Goal: Find specific page/section: Find specific page/section

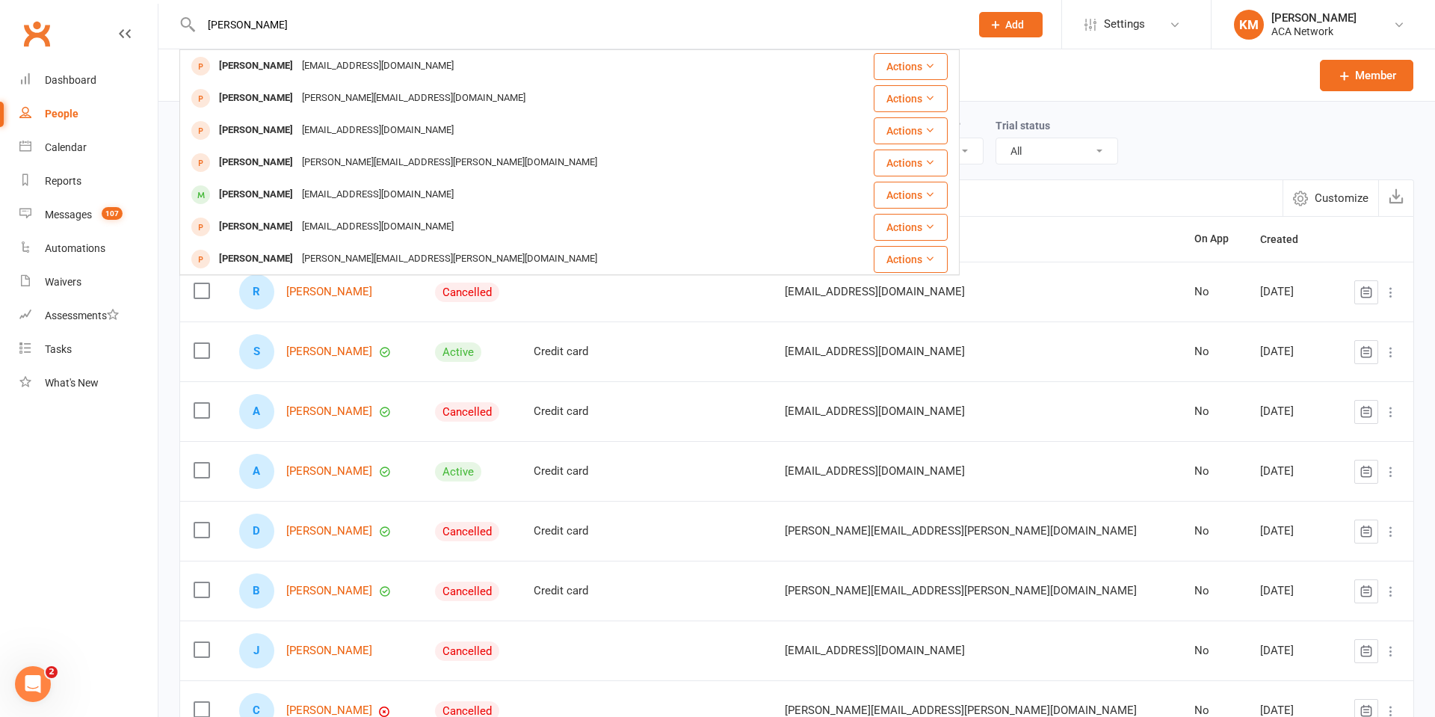
drag, startPoint x: 264, startPoint y: 20, endPoint x: 161, endPoint y: 21, distance: 103.1
click at [161, 21] on react-component "[PERSON_NAME] [PERSON_NAME] [EMAIL_ADDRESS][DOMAIN_NAME] Actions [PERSON_NAME] …" at bounding box center [479, 24] width 959 height 49
type input "[PERSON_NAME]"
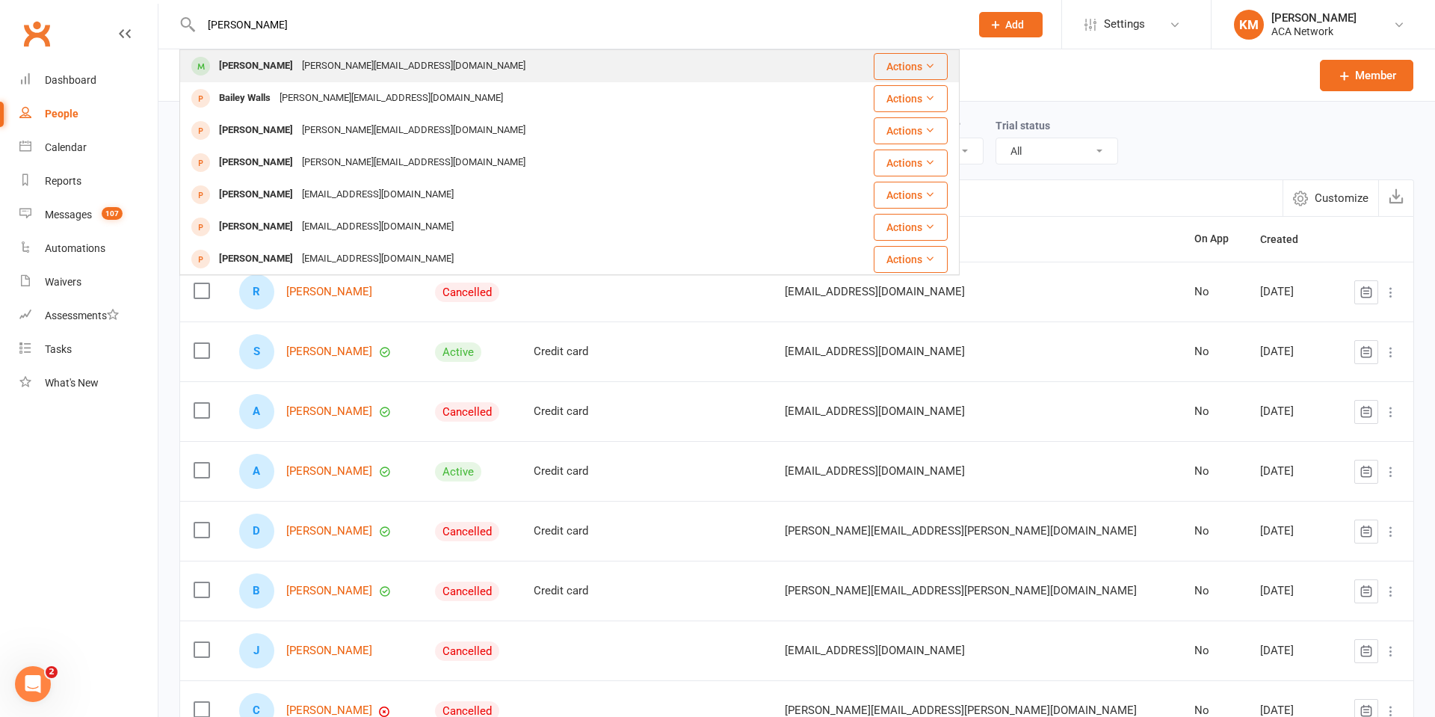
click at [248, 66] on div "[PERSON_NAME]" at bounding box center [255, 66] width 83 height 22
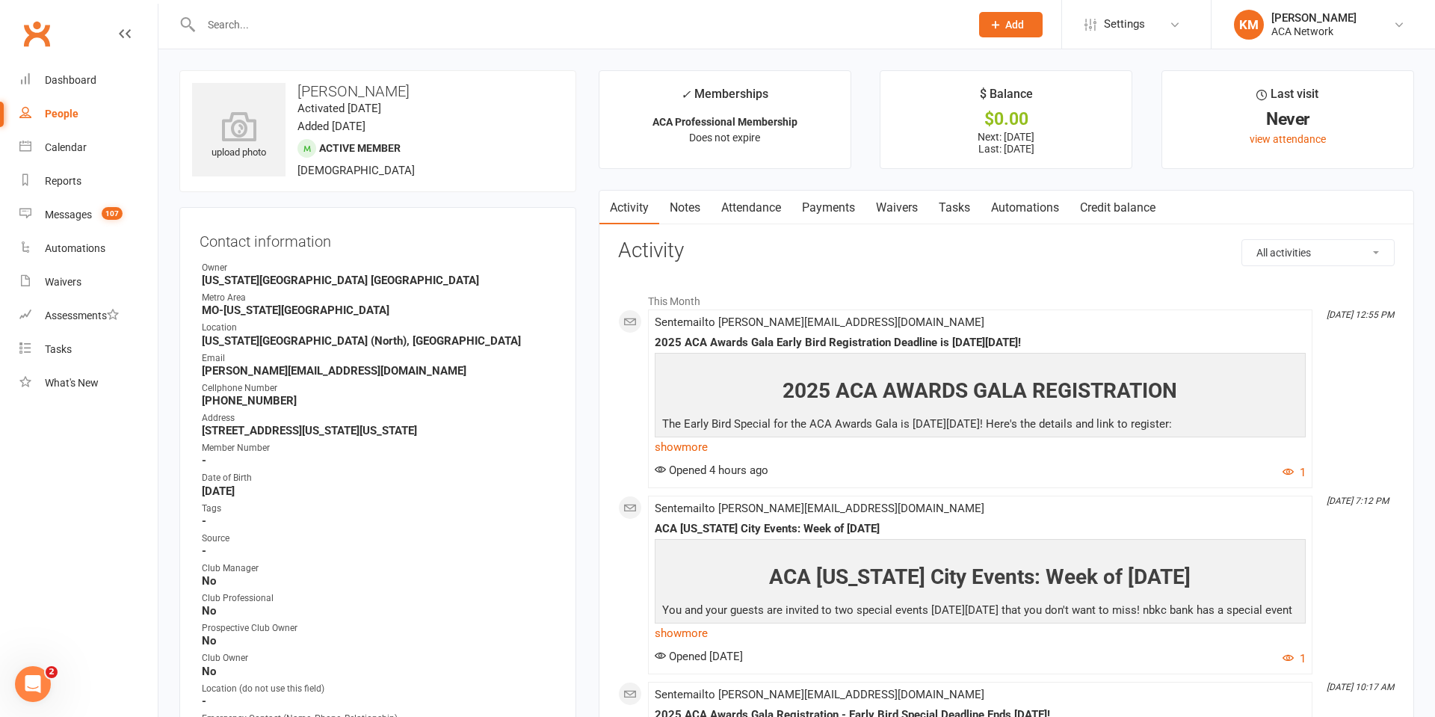
click at [251, 24] on input "text" at bounding box center [578, 24] width 763 height 21
type input "[PERSON_NAME]"
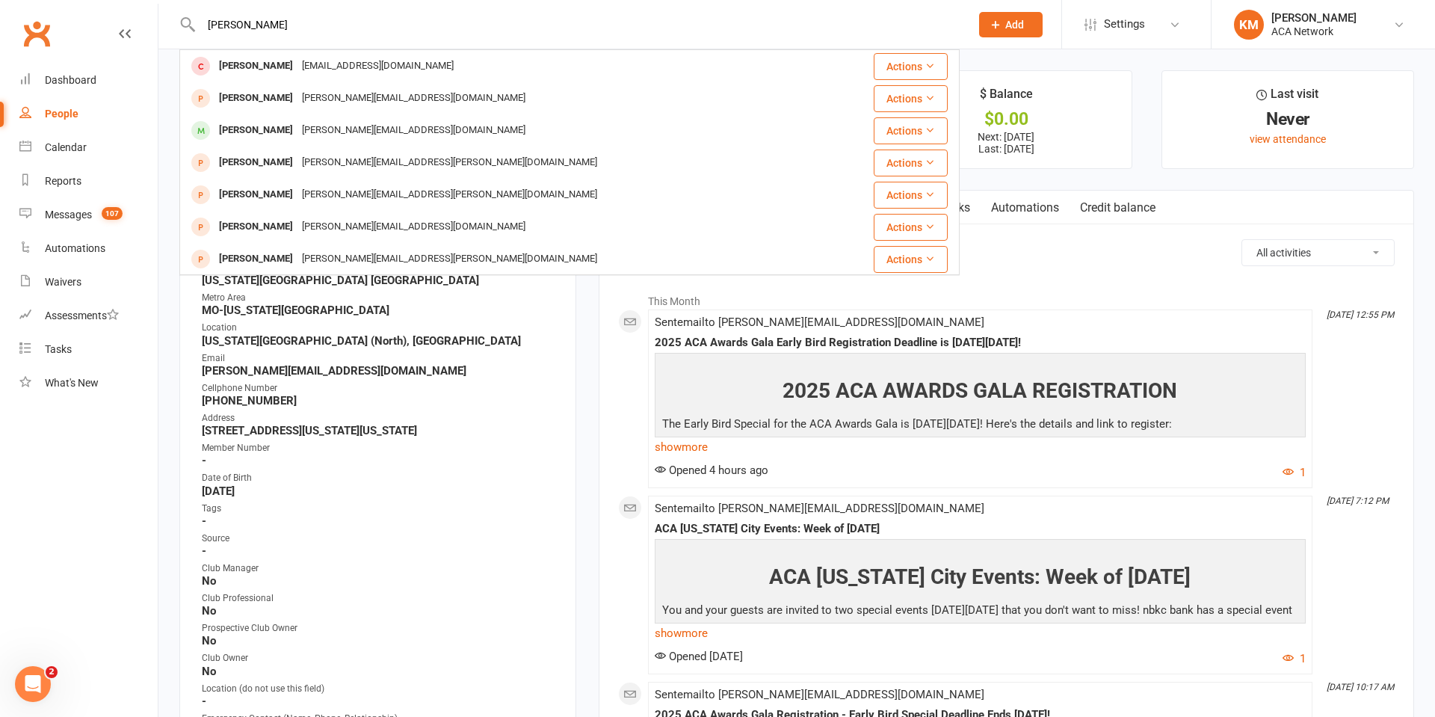
type input "[PERSON_NAME]"
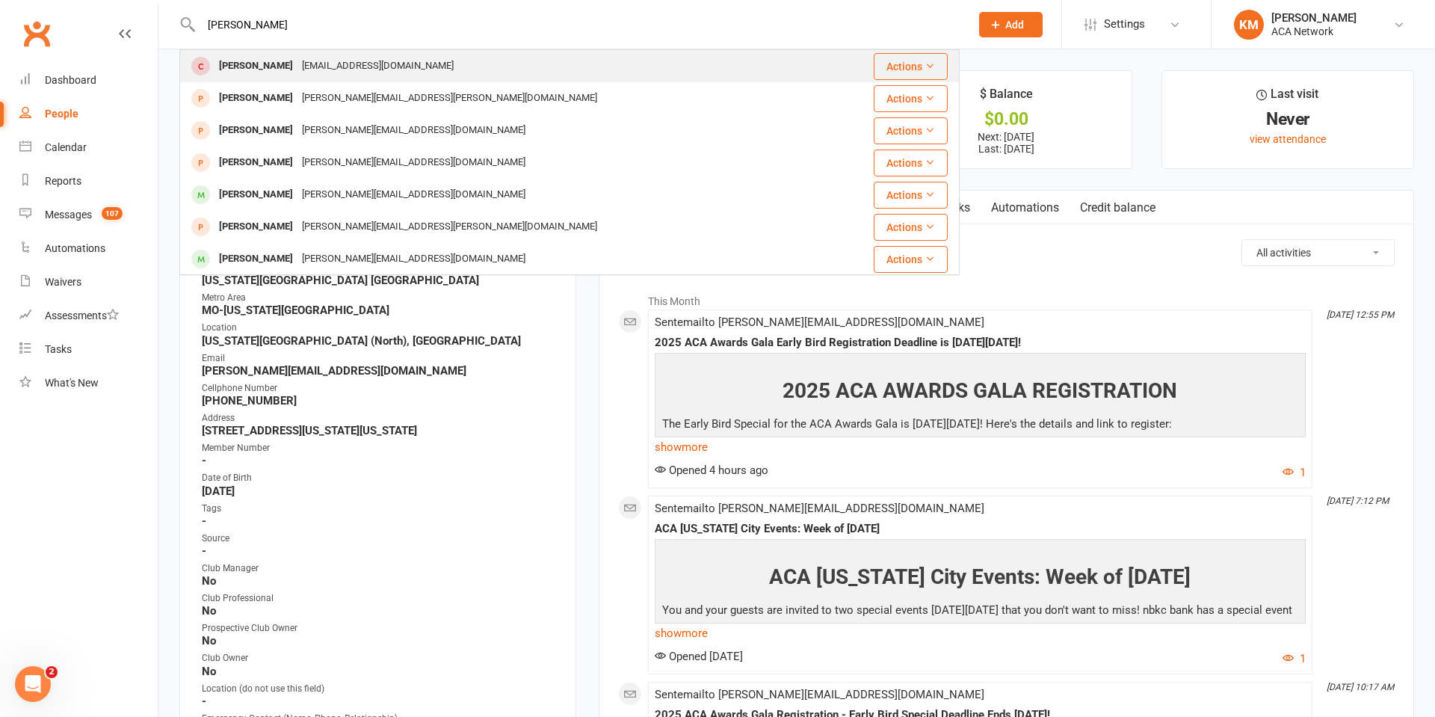
click at [253, 61] on div "[PERSON_NAME]" at bounding box center [255, 66] width 83 height 22
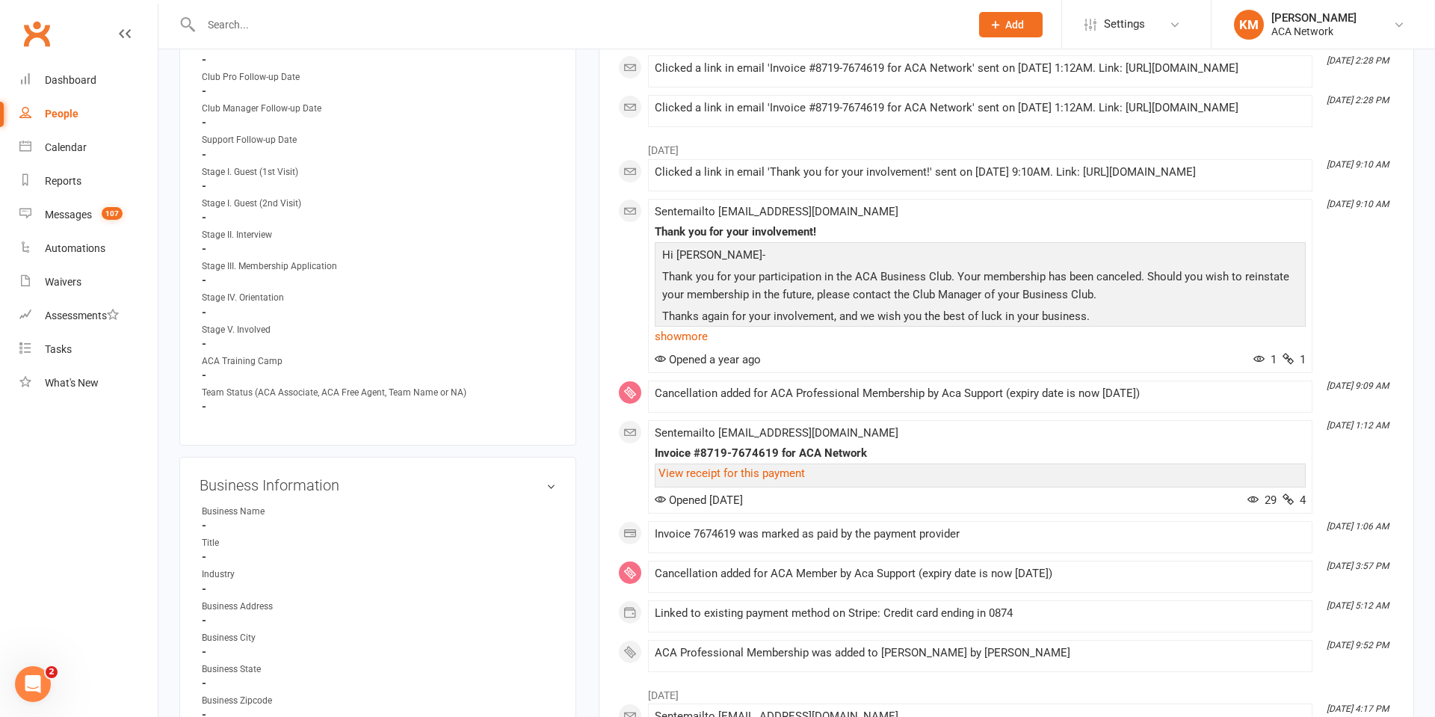
scroll to position [1006, 0]
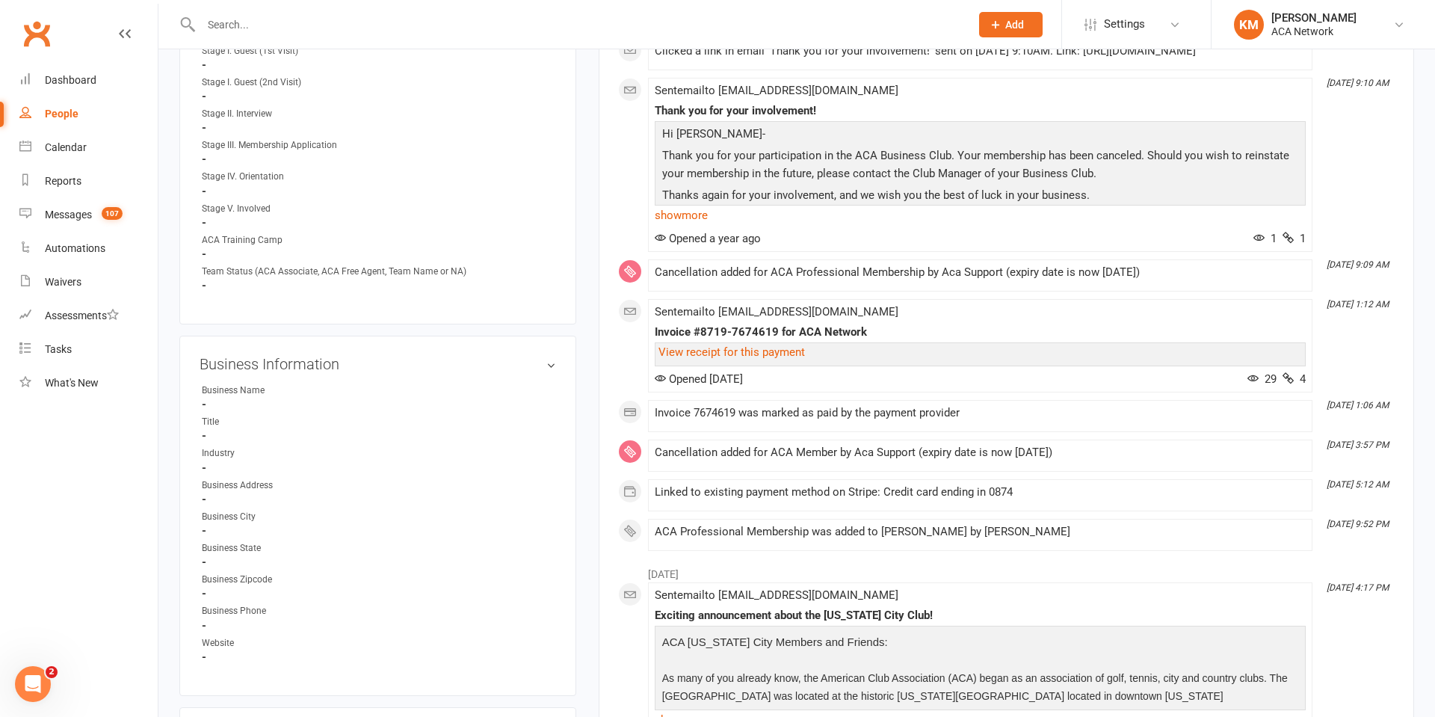
click at [250, 22] on input "text" at bounding box center [578, 24] width 763 height 21
type input "[PERSON_NAME]"
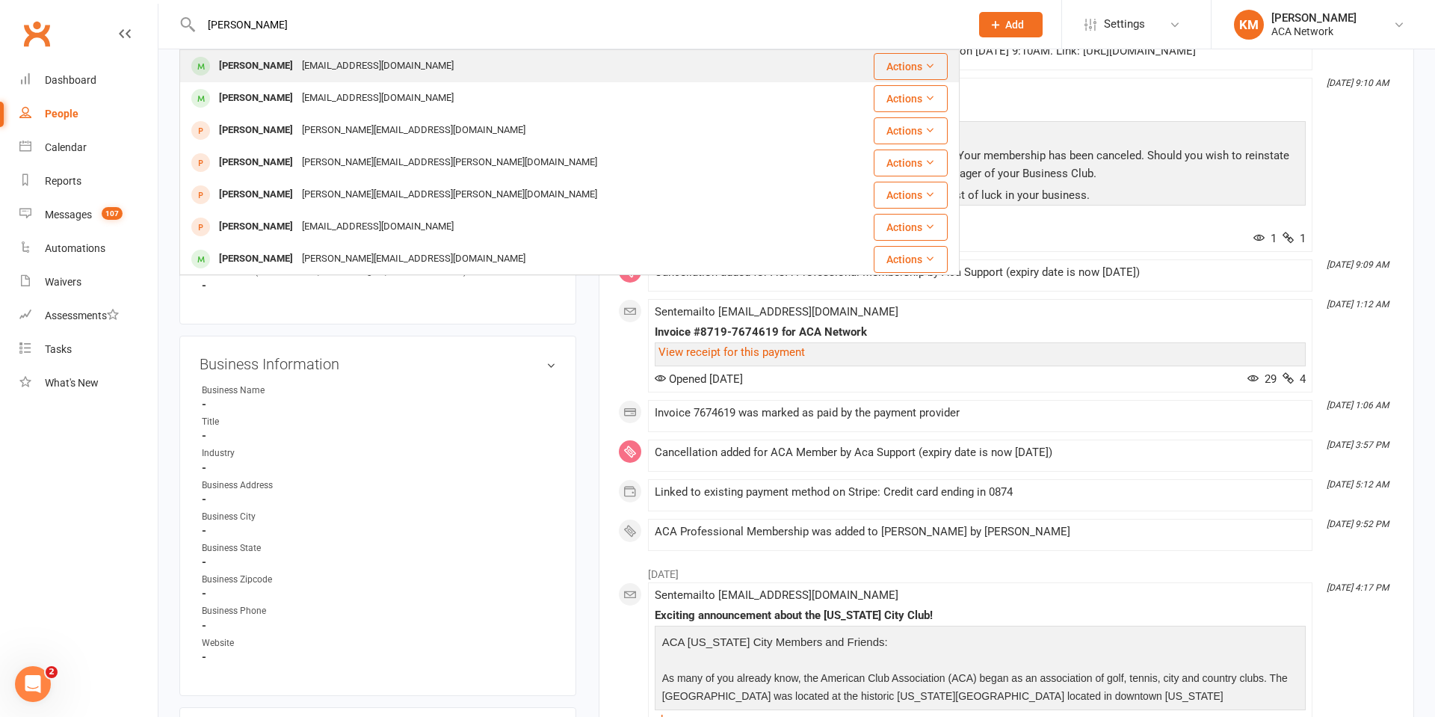
click at [258, 58] on div "[PERSON_NAME]" at bounding box center [255, 66] width 83 height 22
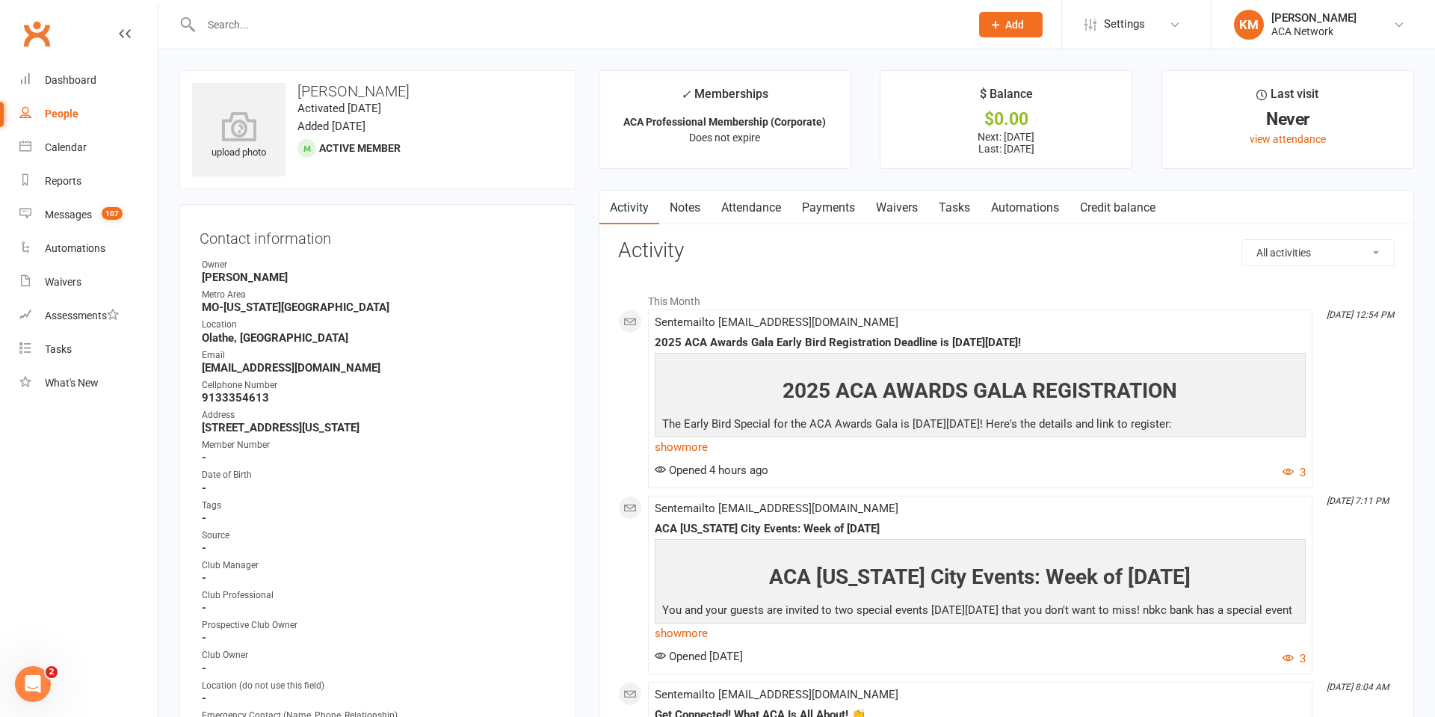
click at [257, 17] on input "text" at bounding box center [578, 24] width 763 height 21
type input "[PERSON_NAME]"
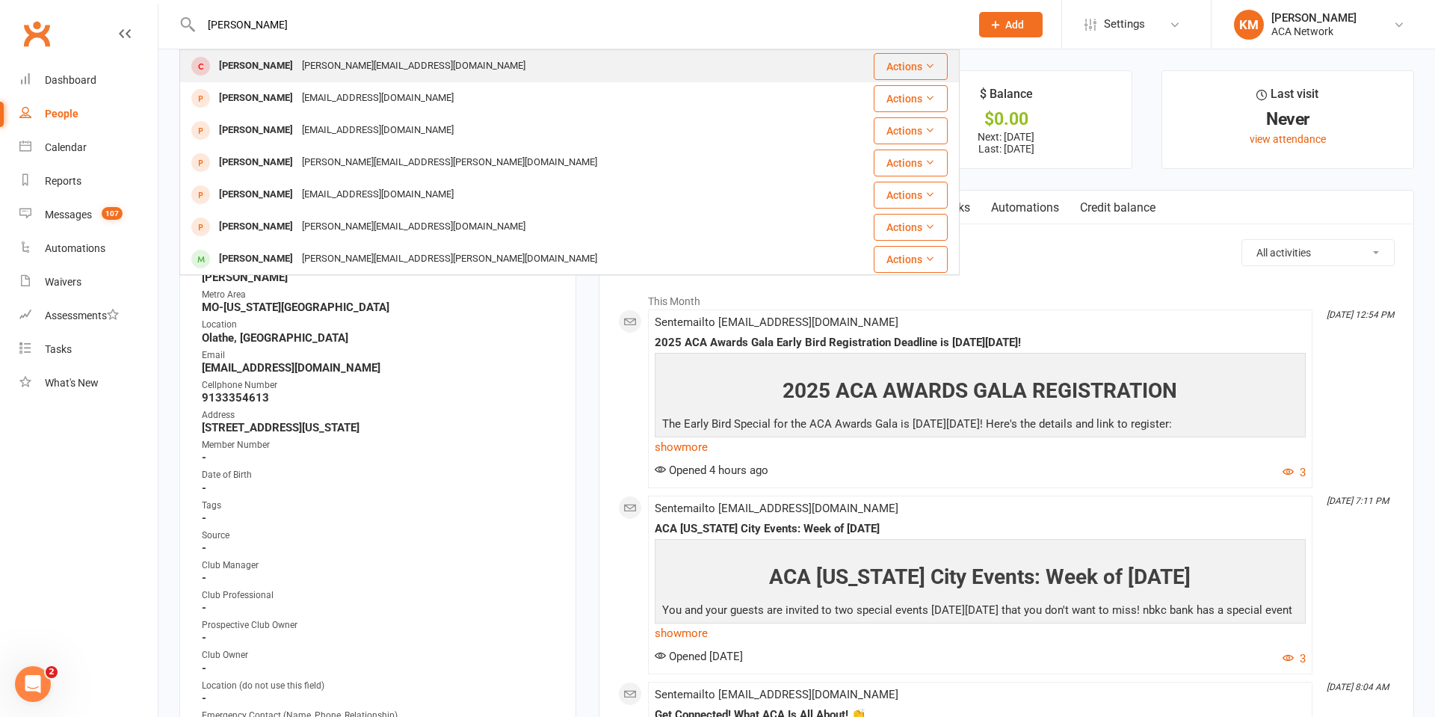
click at [297, 69] on div "[PERSON_NAME][EMAIL_ADDRESS][DOMAIN_NAME]" at bounding box center [413, 66] width 232 height 22
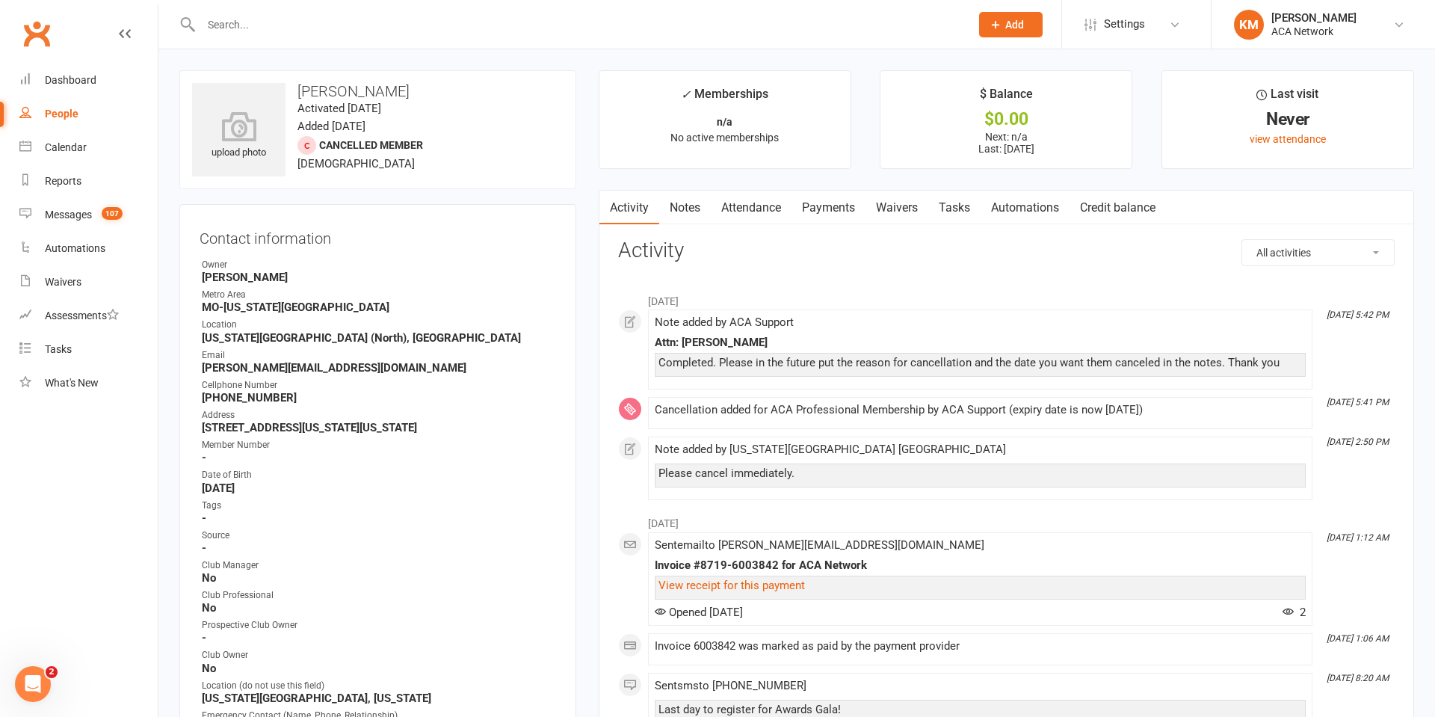
click at [249, 16] on input "text" at bounding box center [578, 24] width 763 height 21
type input "jordan"
type input "[PERSON_NAME]"
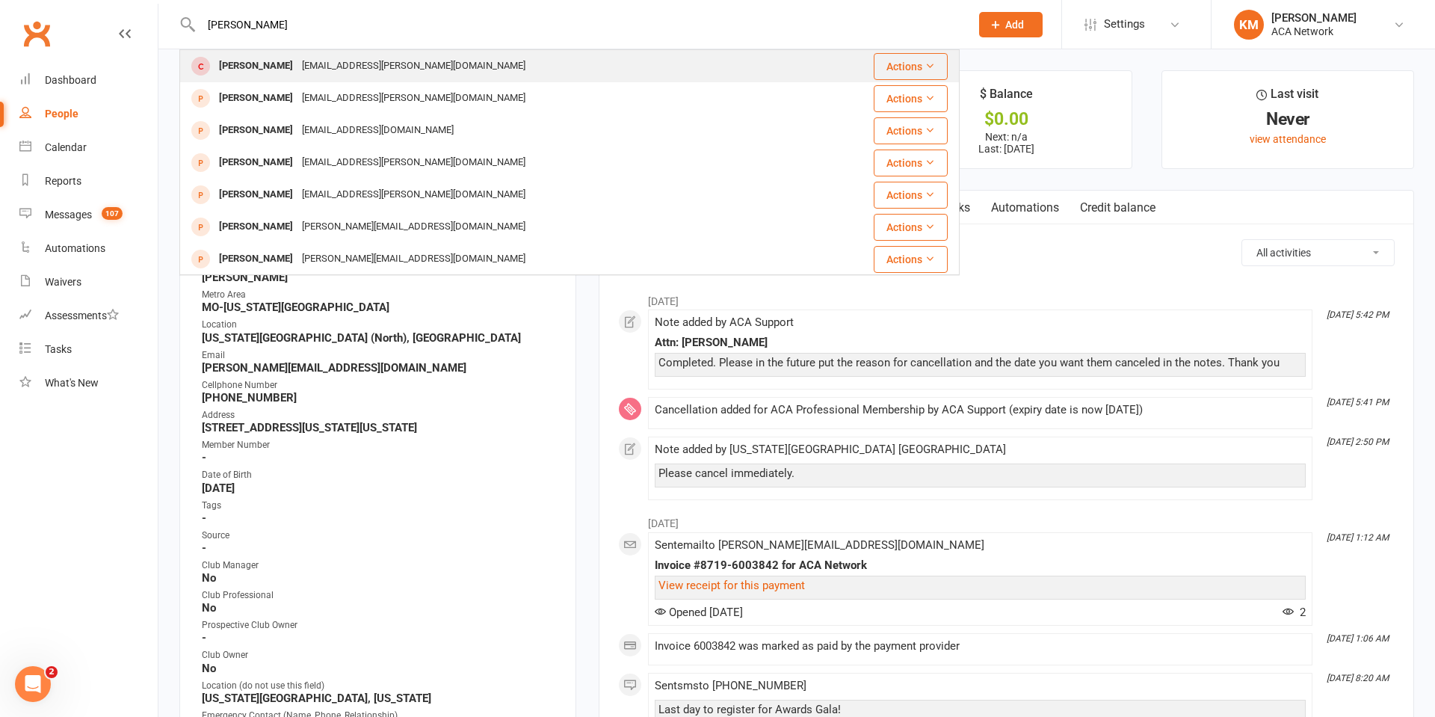
click at [260, 67] on div "[PERSON_NAME]" at bounding box center [255, 66] width 83 height 22
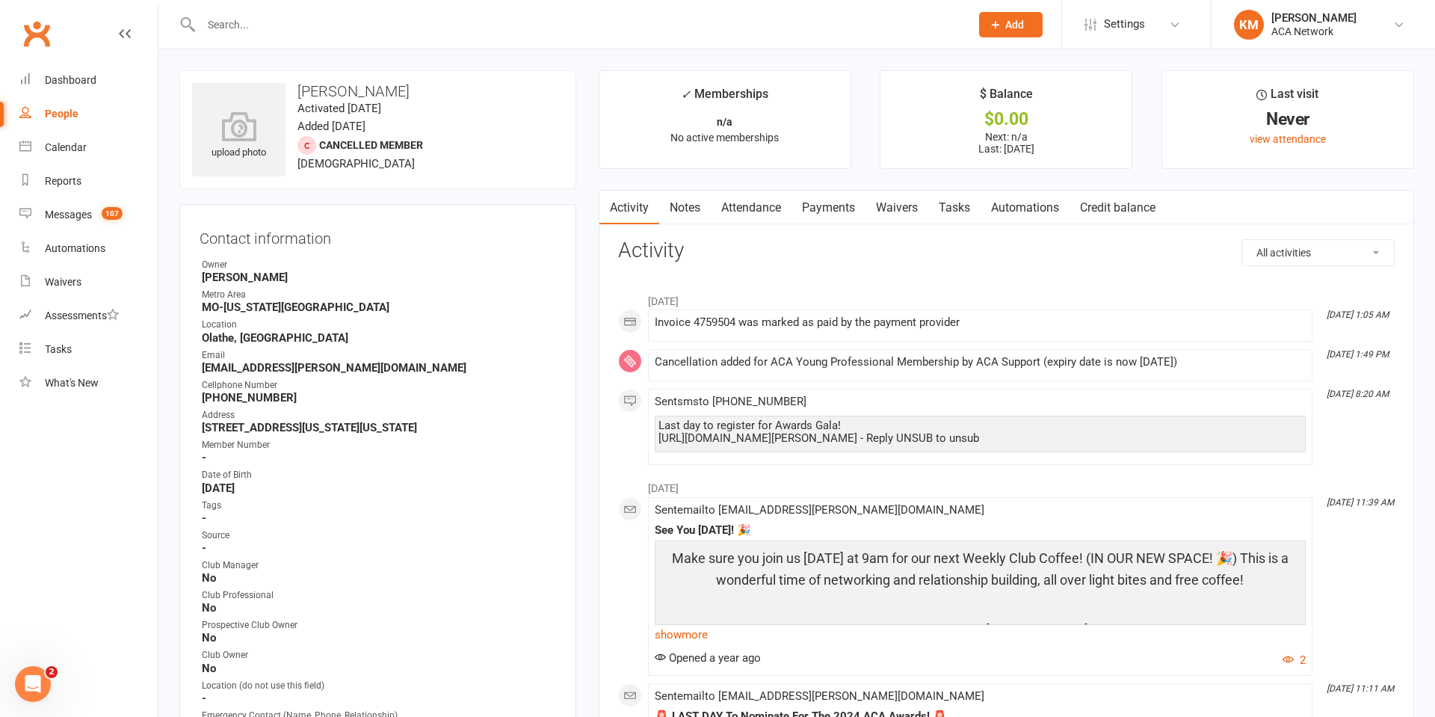
click at [224, 22] on input "text" at bounding box center [578, 24] width 763 height 21
type input "[PERSON_NAME]"
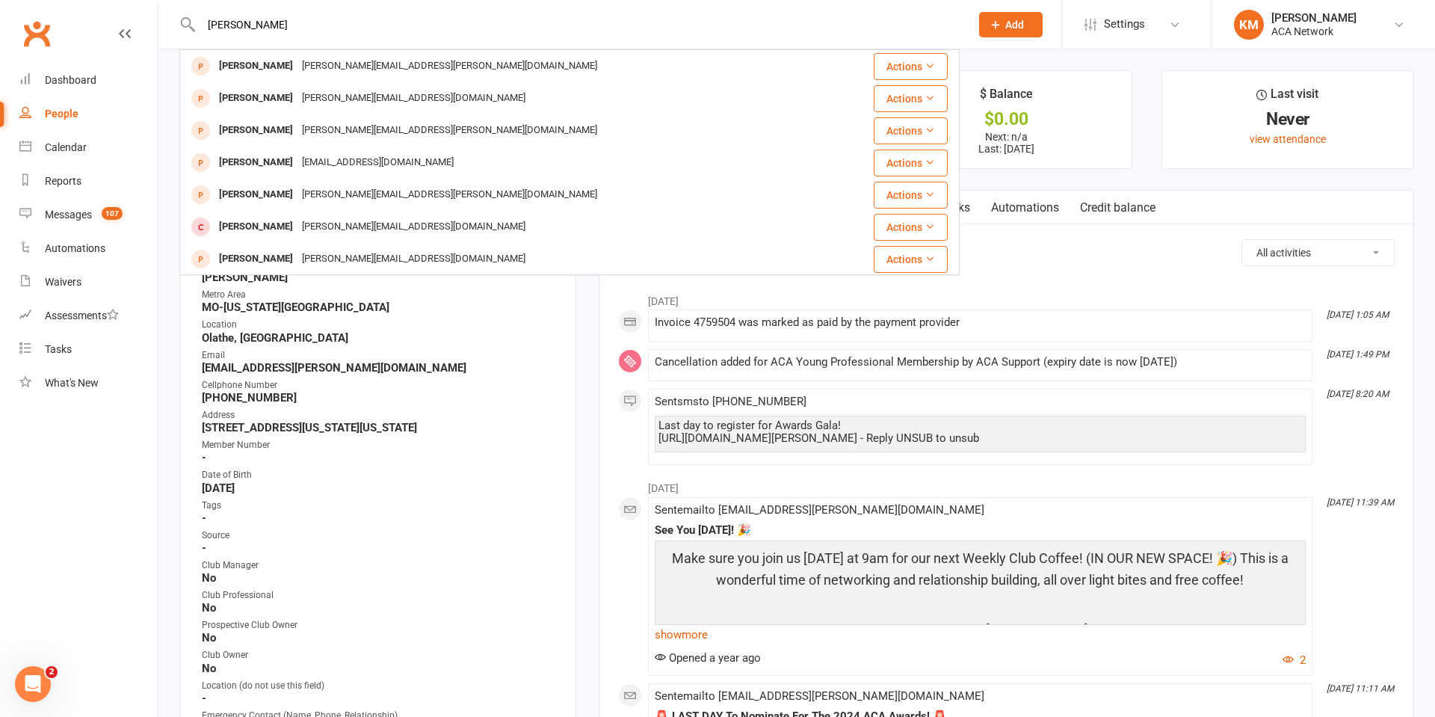
type input "[PERSON_NAME]"
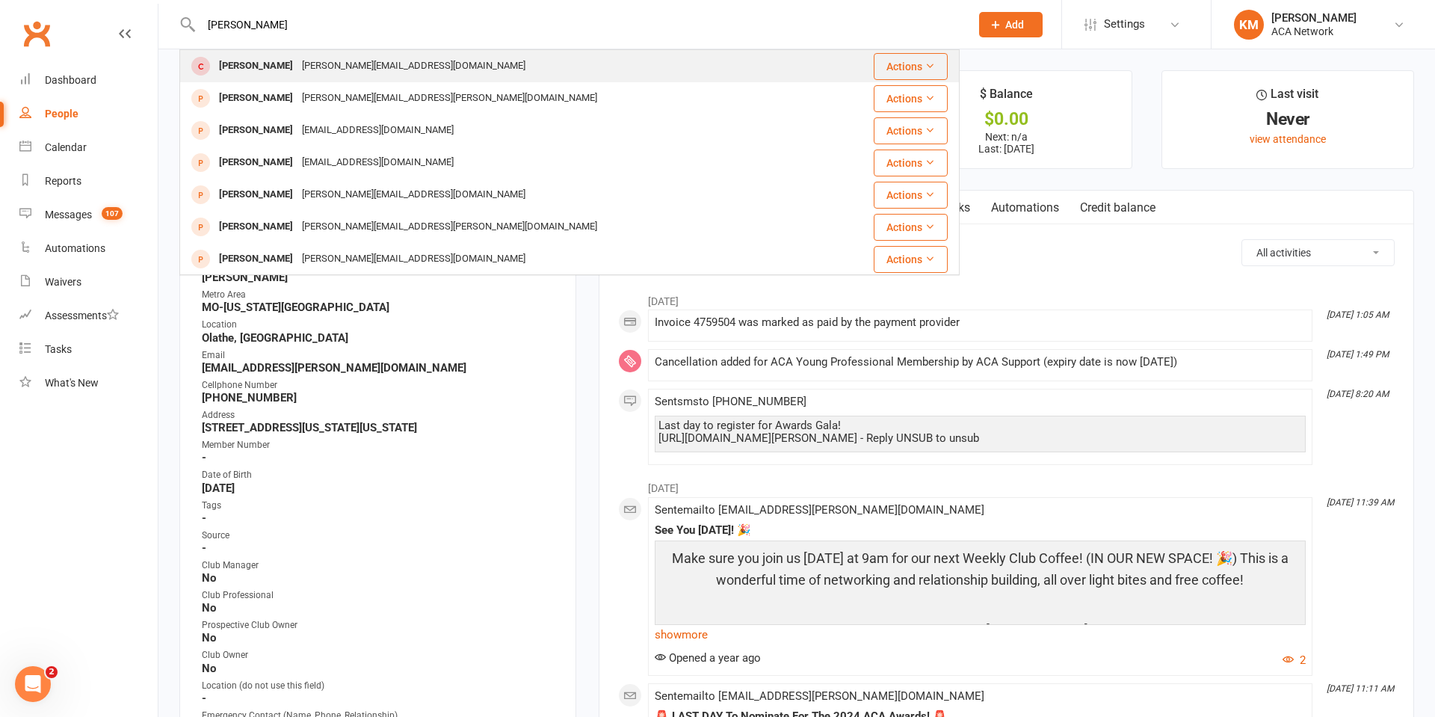
click at [253, 56] on div "[PERSON_NAME]" at bounding box center [255, 66] width 83 height 22
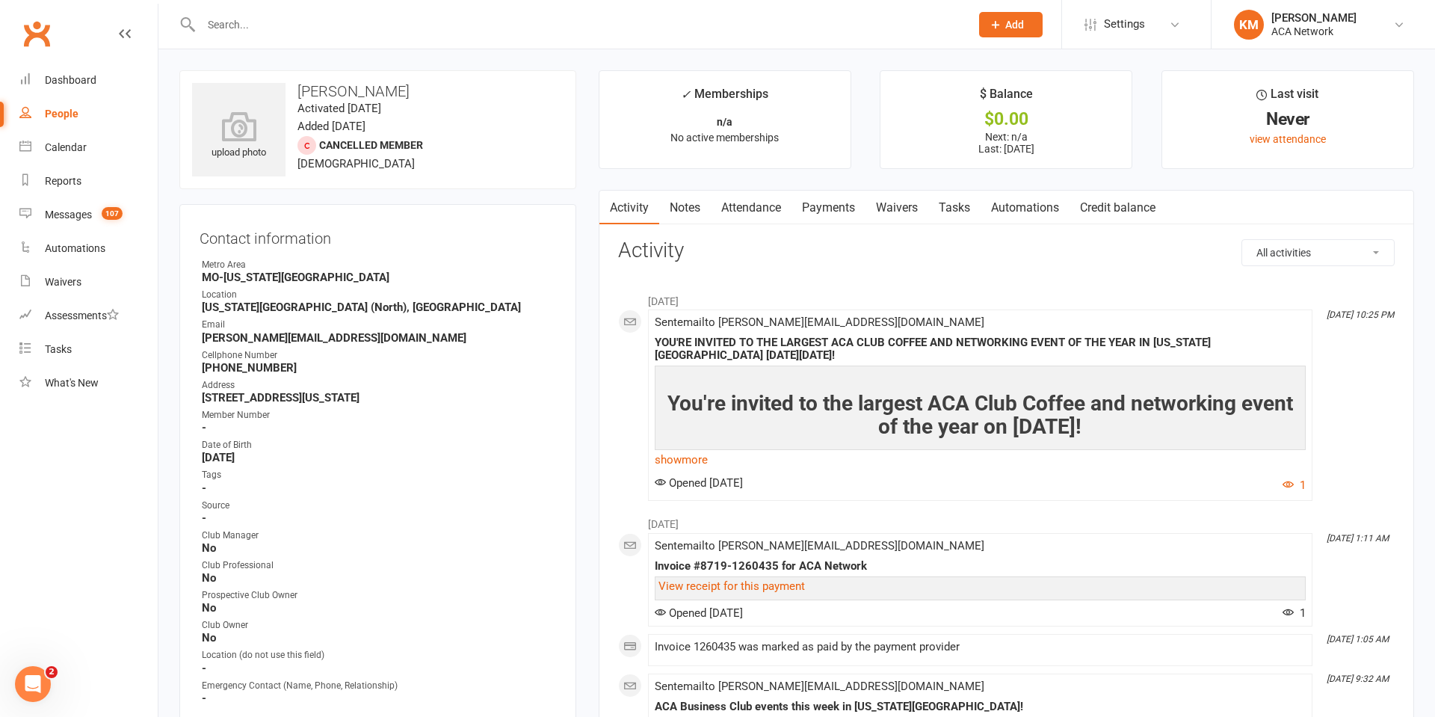
click at [237, 21] on input "text" at bounding box center [578, 24] width 763 height 21
type input "rob"
type input "[PERSON_NAME]"
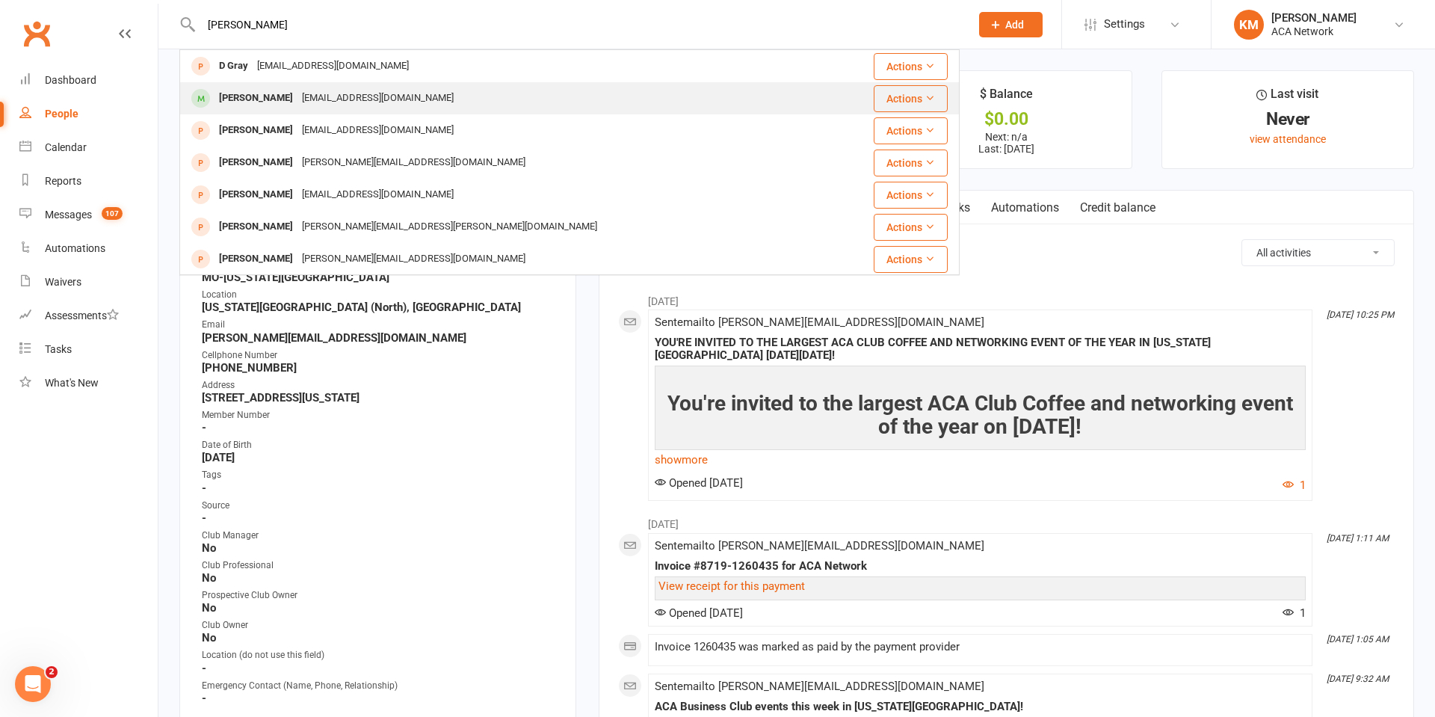
click at [251, 92] on div "[PERSON_NAME]" at bounding box center [255, 98] width 83 height 22
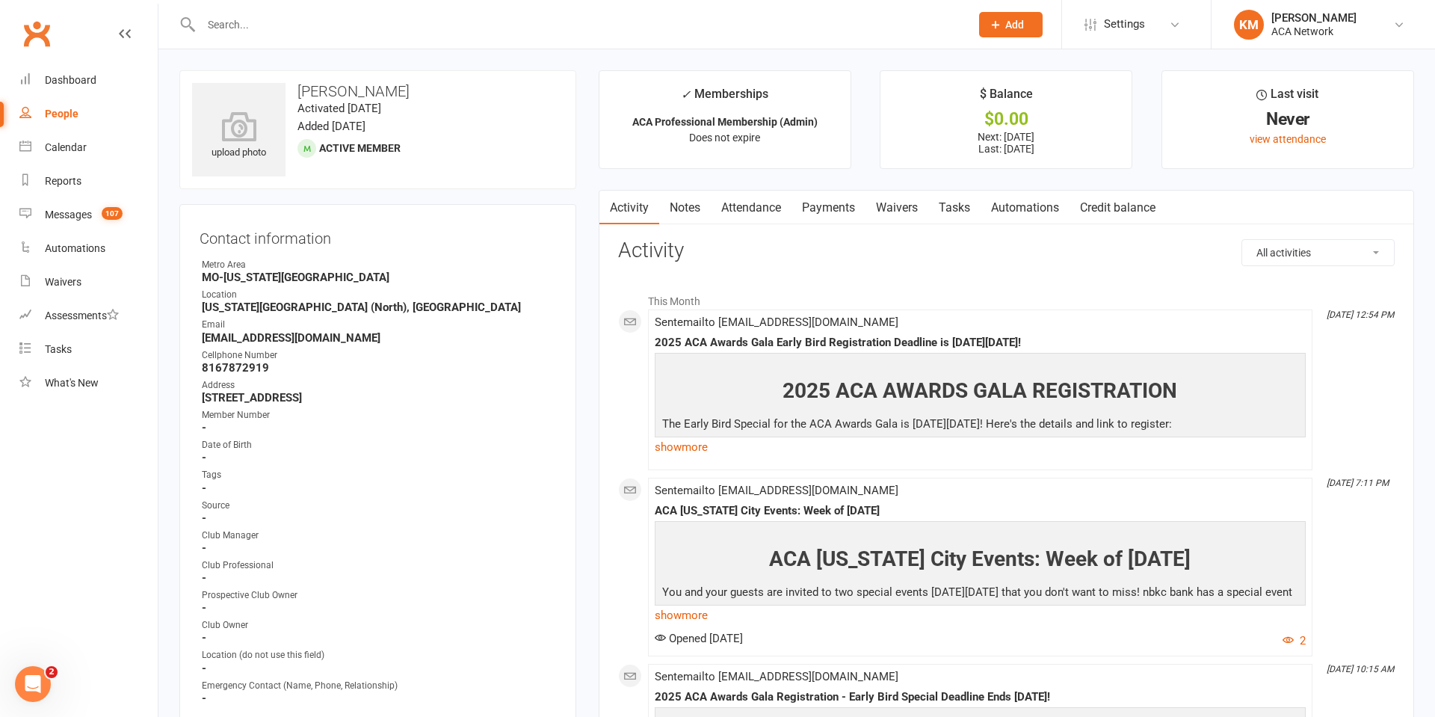
click at [241, 26] on input "text" at bounding box center [578, 24] width 763 height 21
type input "[PERSON_NAME]"
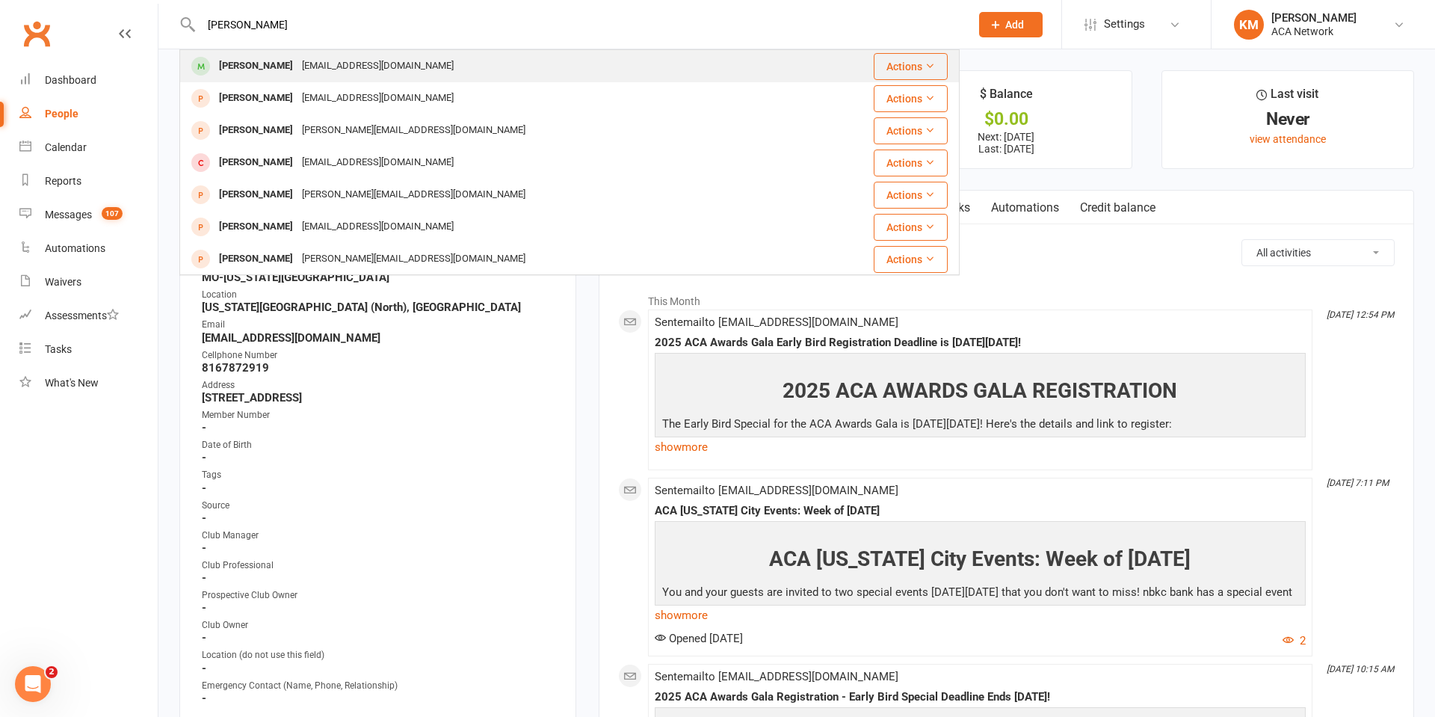
click at [267, 62] on div "[PERSON_NAME]" at bounding box center [255, 66] width 83 height 22
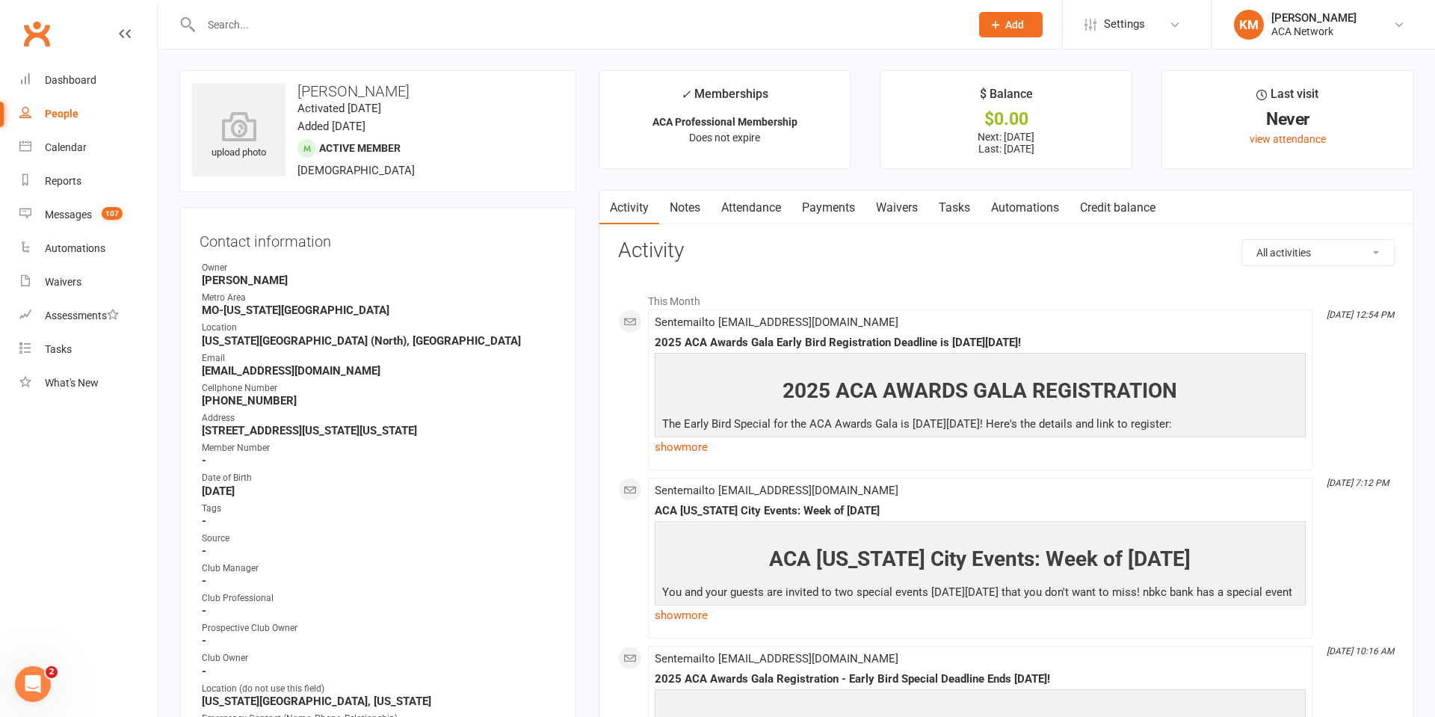
click at [214, 29] on input "text" at bounding box center [578, 24] width 763 height 21
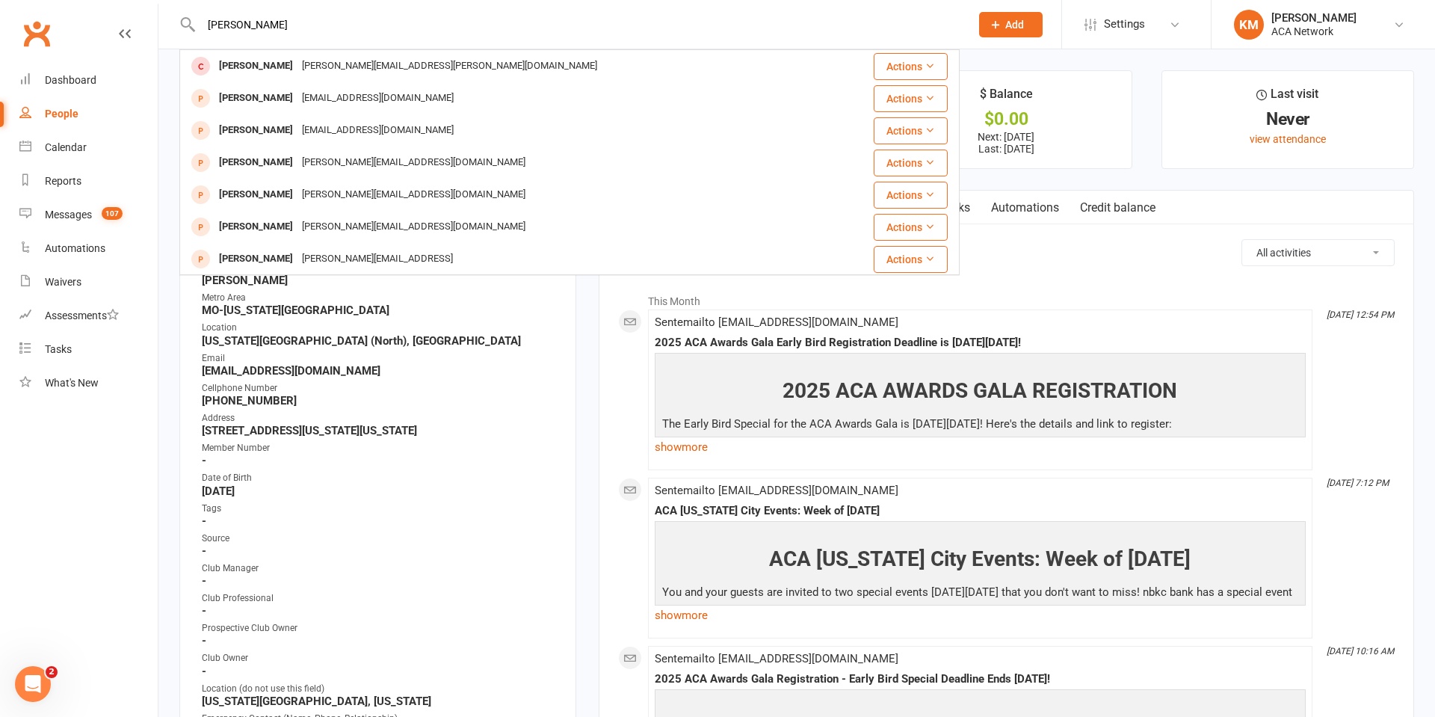
type input "[PERSON_NAME]"
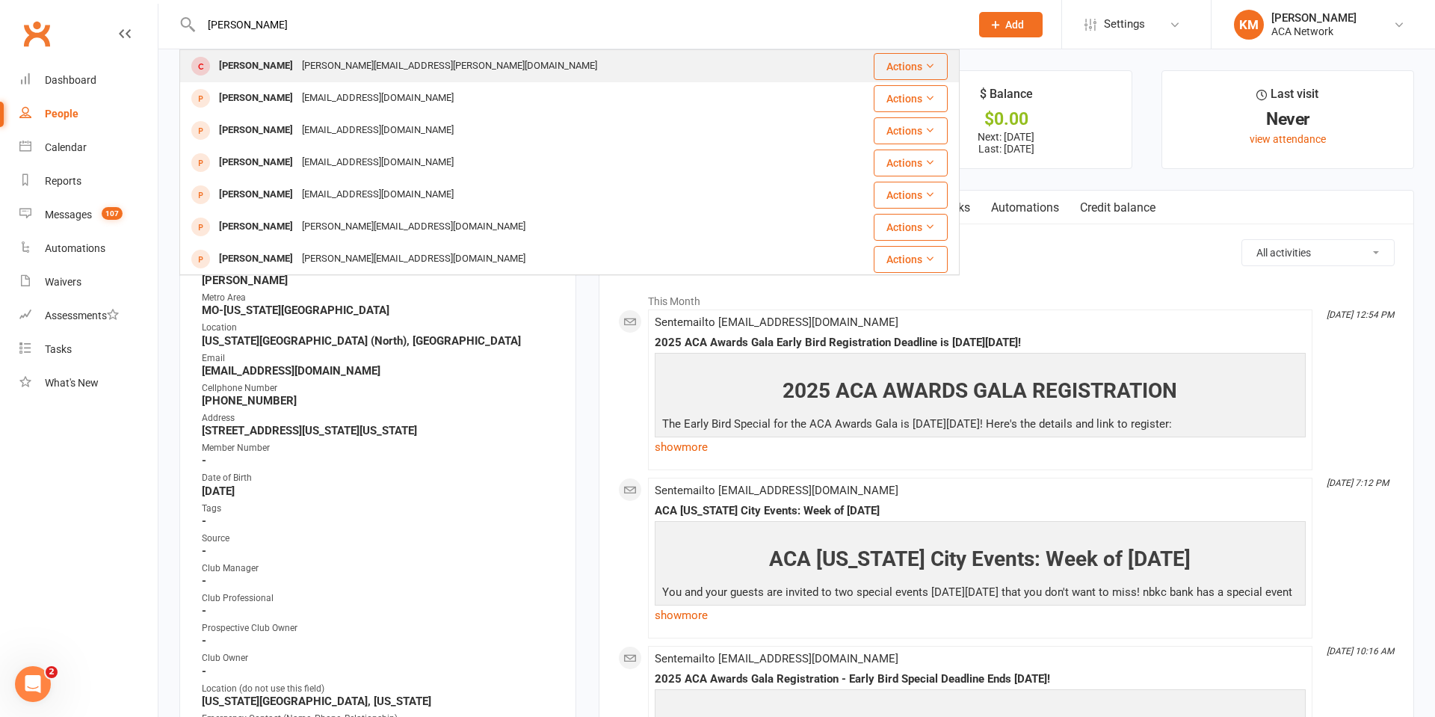
click at [227, 58] on div "[PERSON_NAME]" at bounding box center [255, 66] width 83 height 22
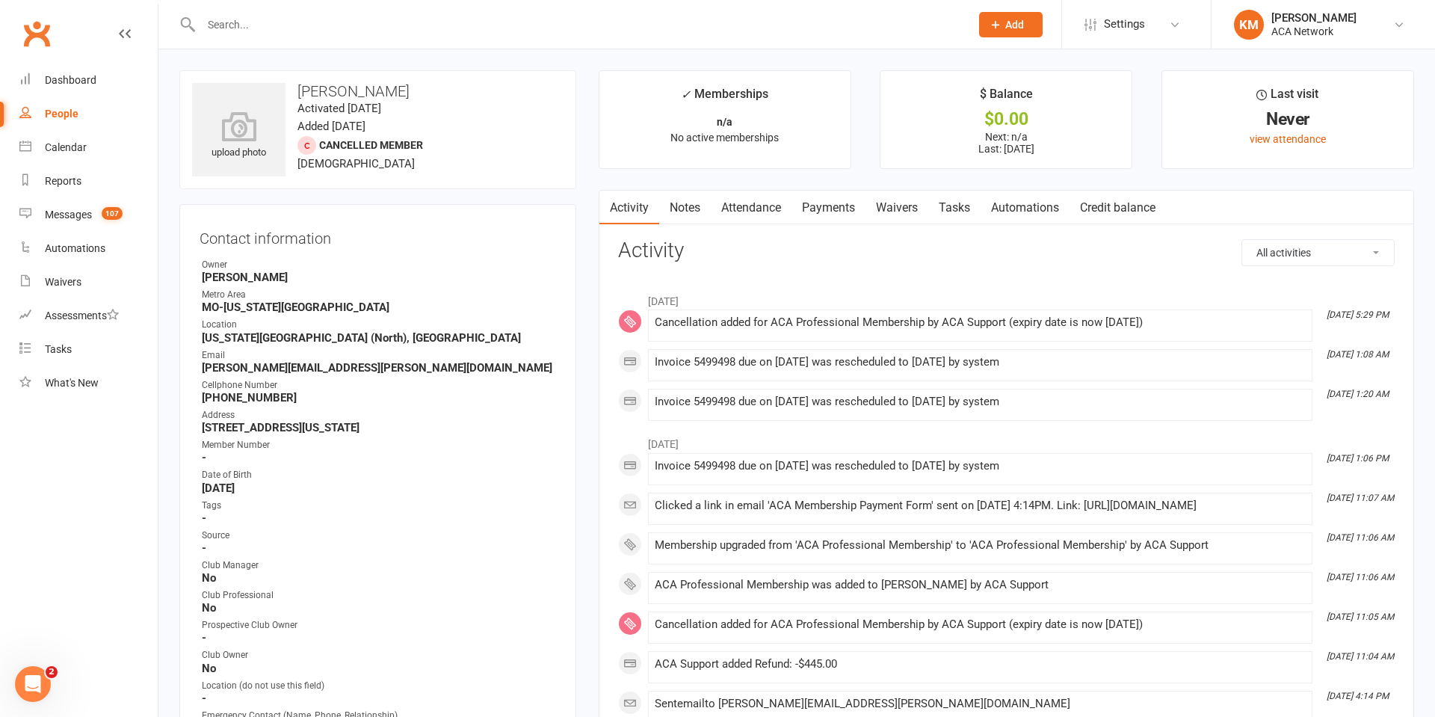
click at [235, 29] on input "text" at bounding box center [578, 24] width 763 height 21
type input "[PERSON_NAME]"
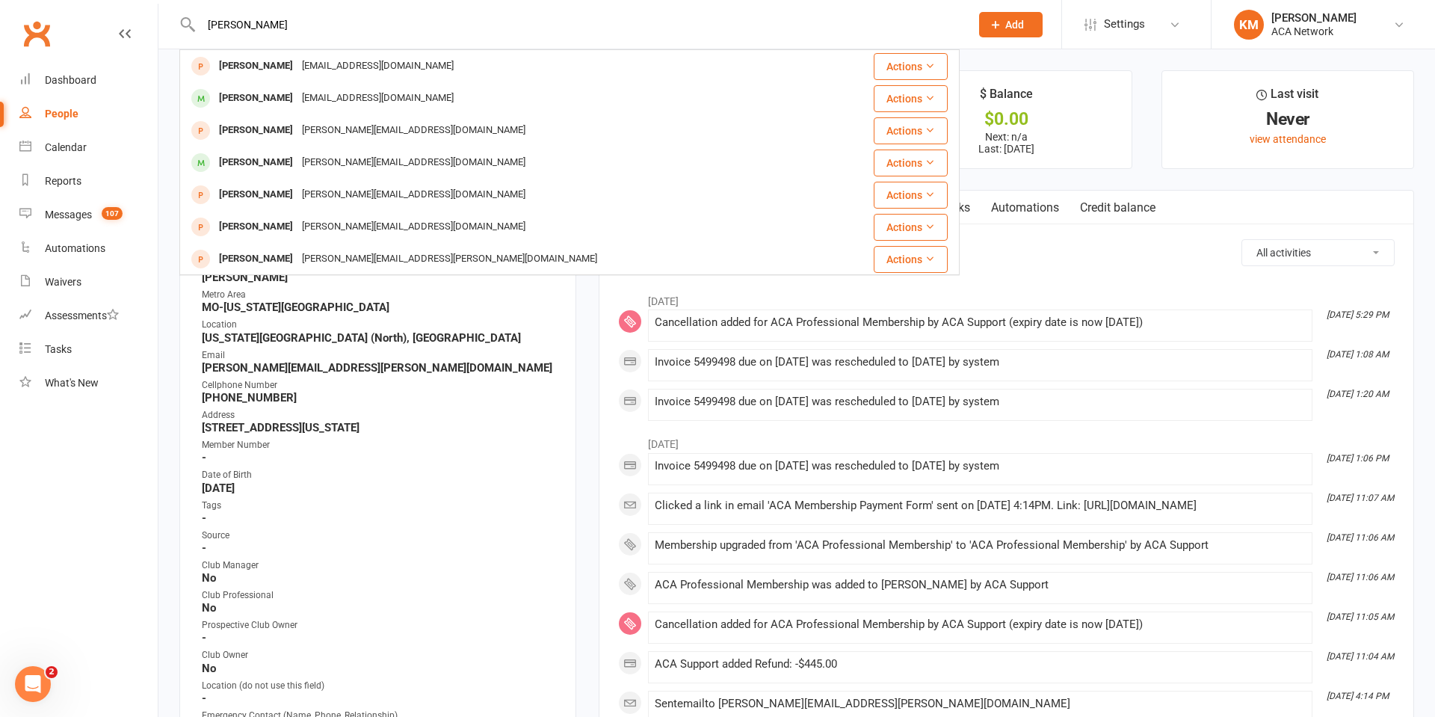
type input "[PERSON_NAME]"
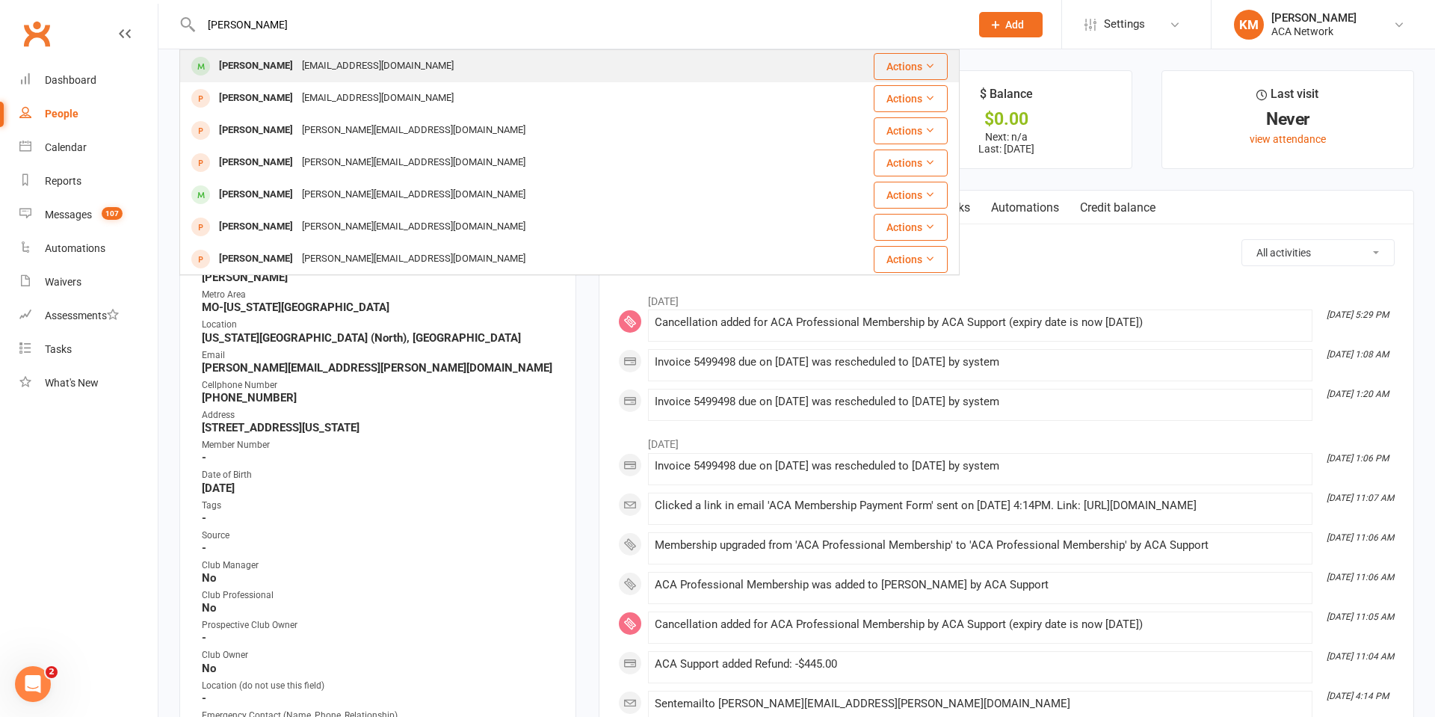
click at [250, 62] on div "[PERSON_NAME]" at bounding box center [255, 66] width 83 height 22
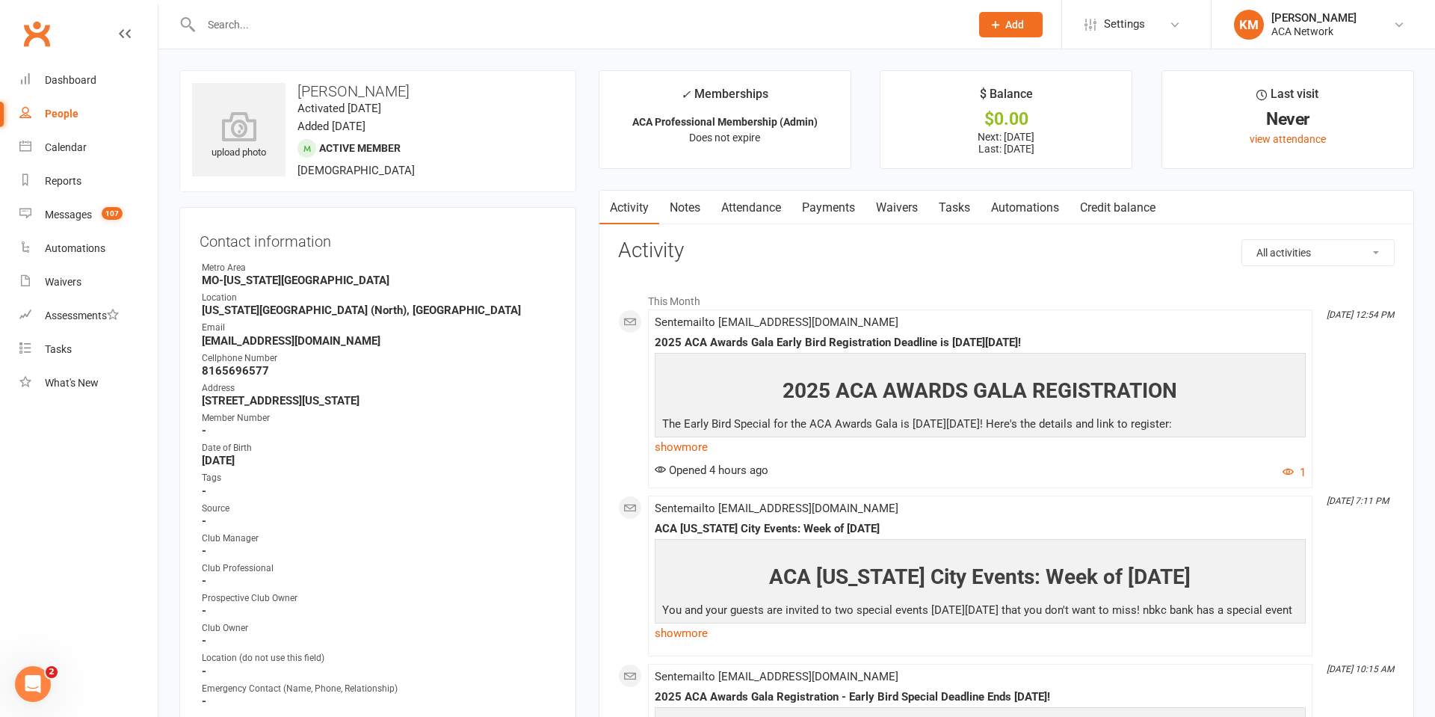
click at [251, 27] on input "text" at bounding box center [578, 24] width 763 height 21
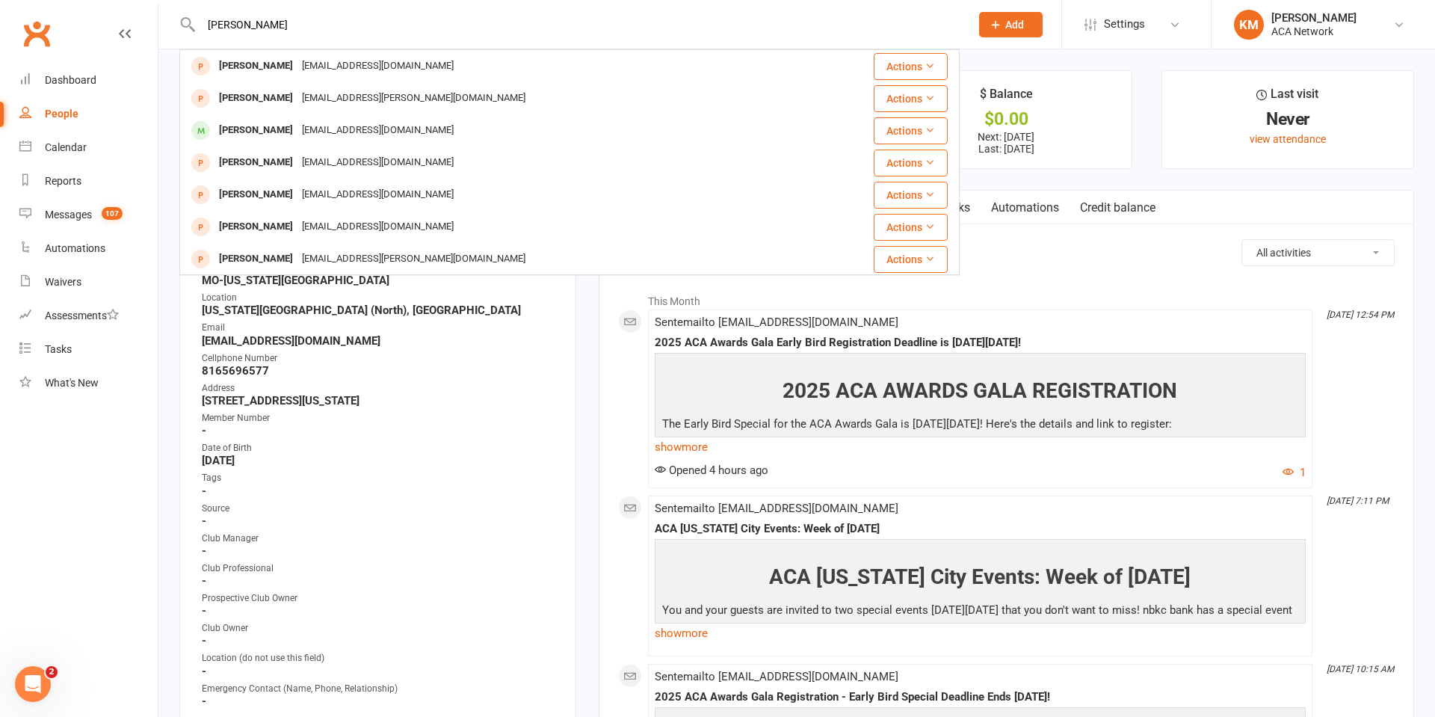
type input "[PERSON_NAME]"
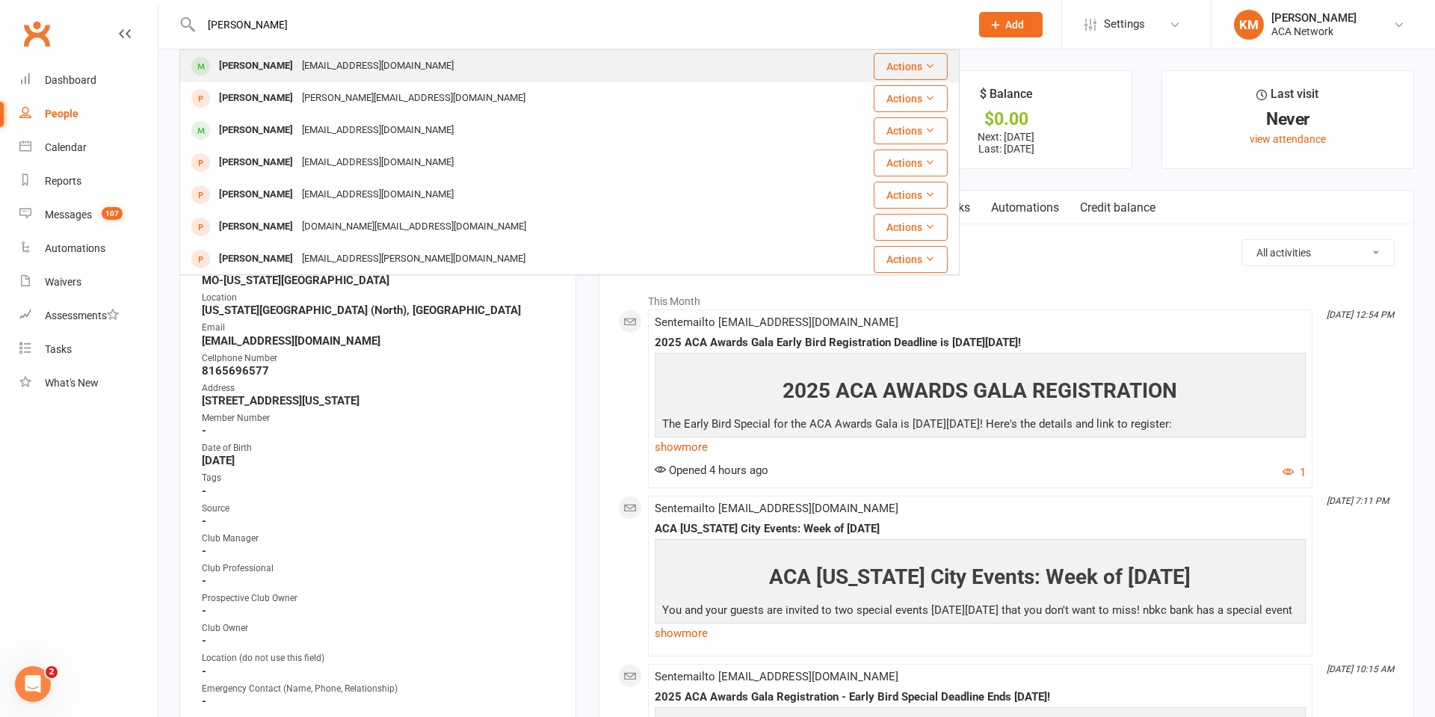
click at [245, 65] on div "[PERSON_NAME]" at bounding box center [255, 66] width 83 height 22
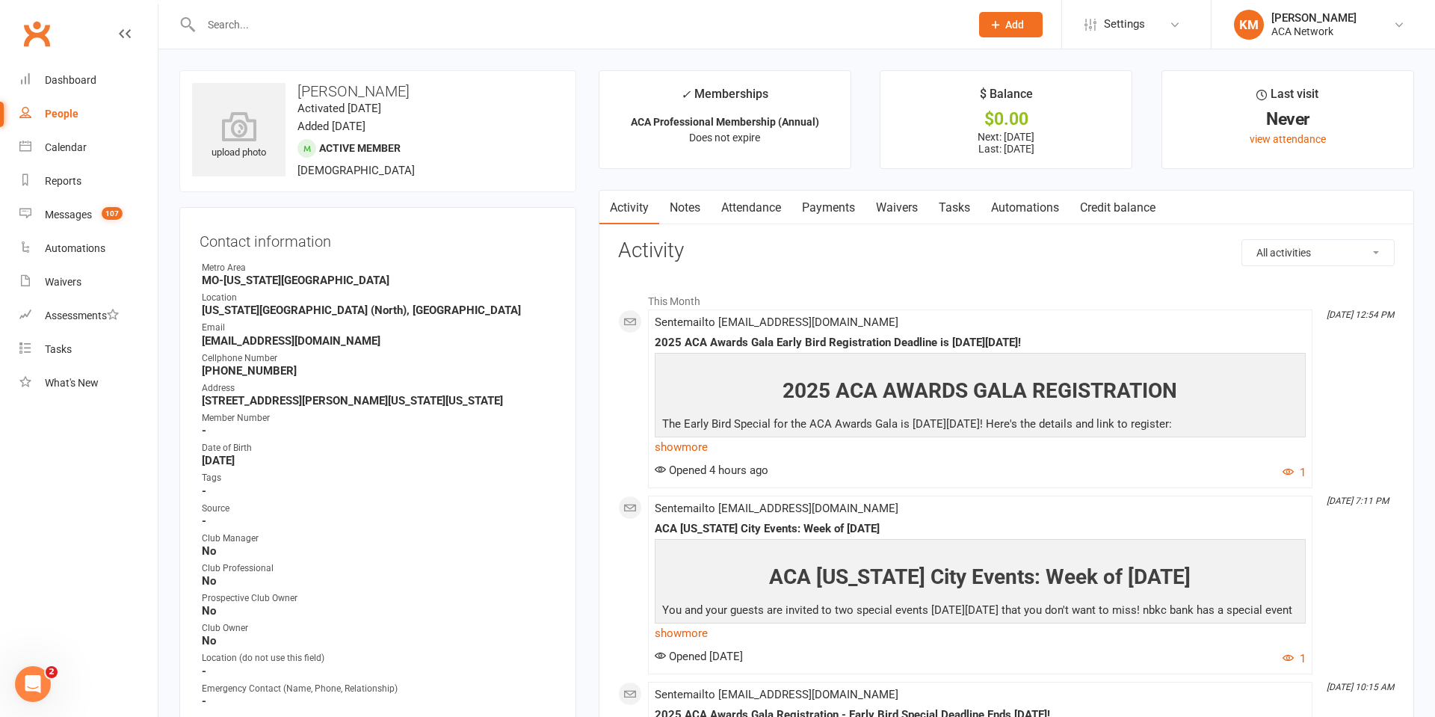
click at [234, 28] on input "text" at bounding box center [578, 24] width 763 height 21
type input "[PERSON_NAME]"
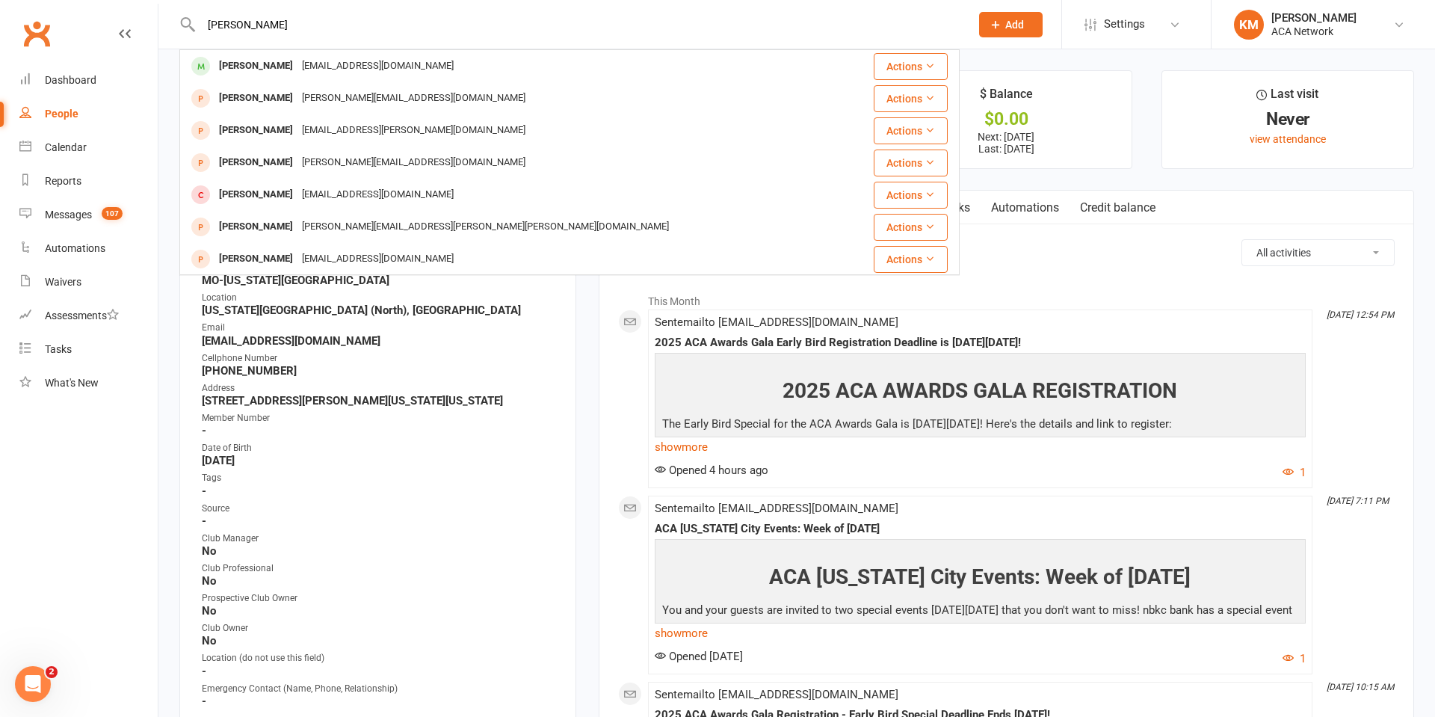
type input "[PERSON_NAME]"
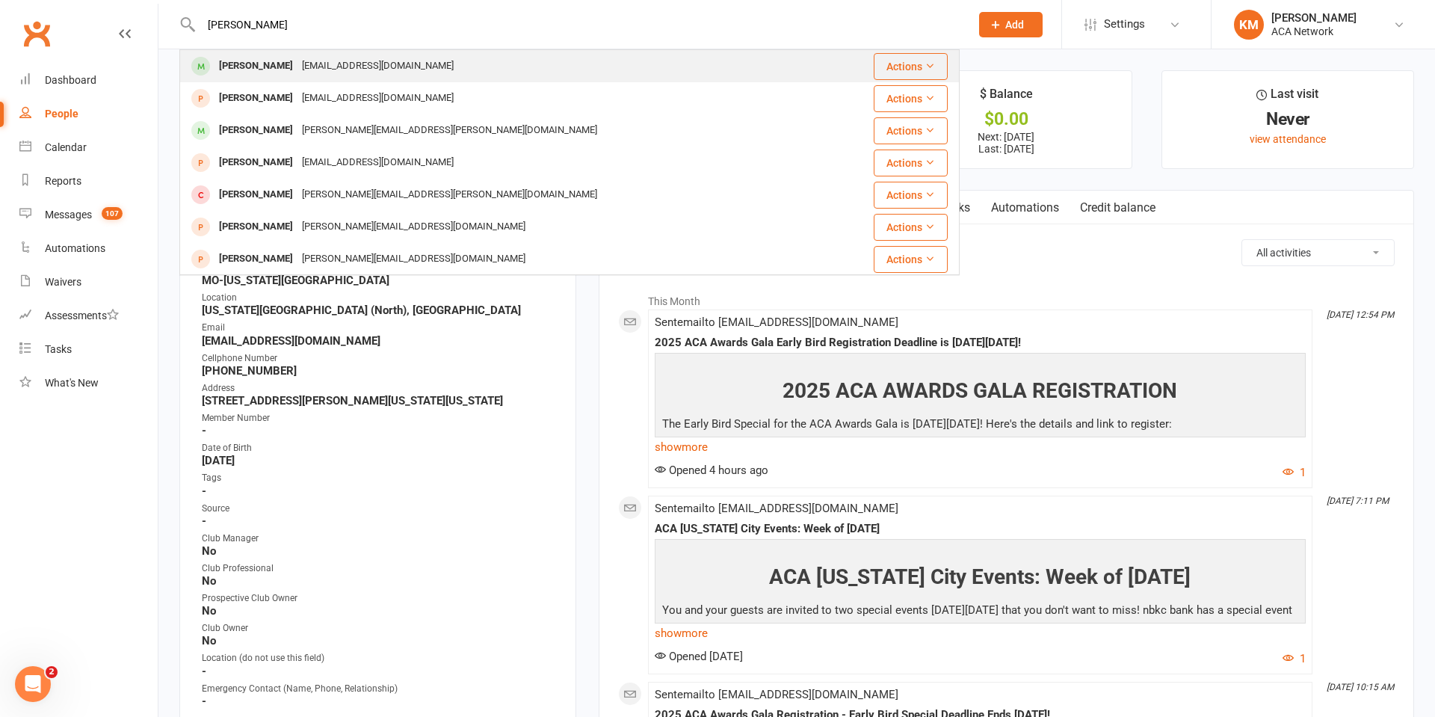
click at [232, 56] on div "[PERSON_NAME]" at bounding box center [255, 66] width 83 height 22
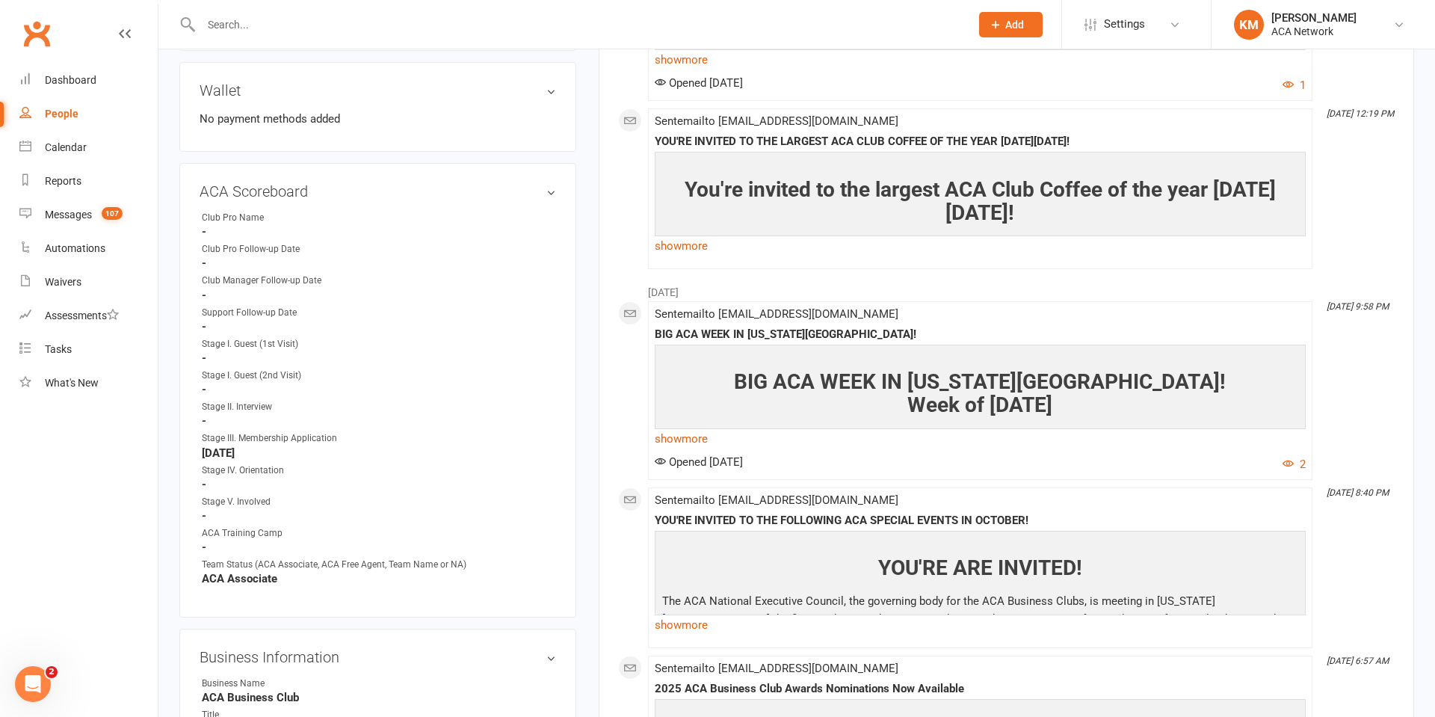
scroll to position [496, 0]
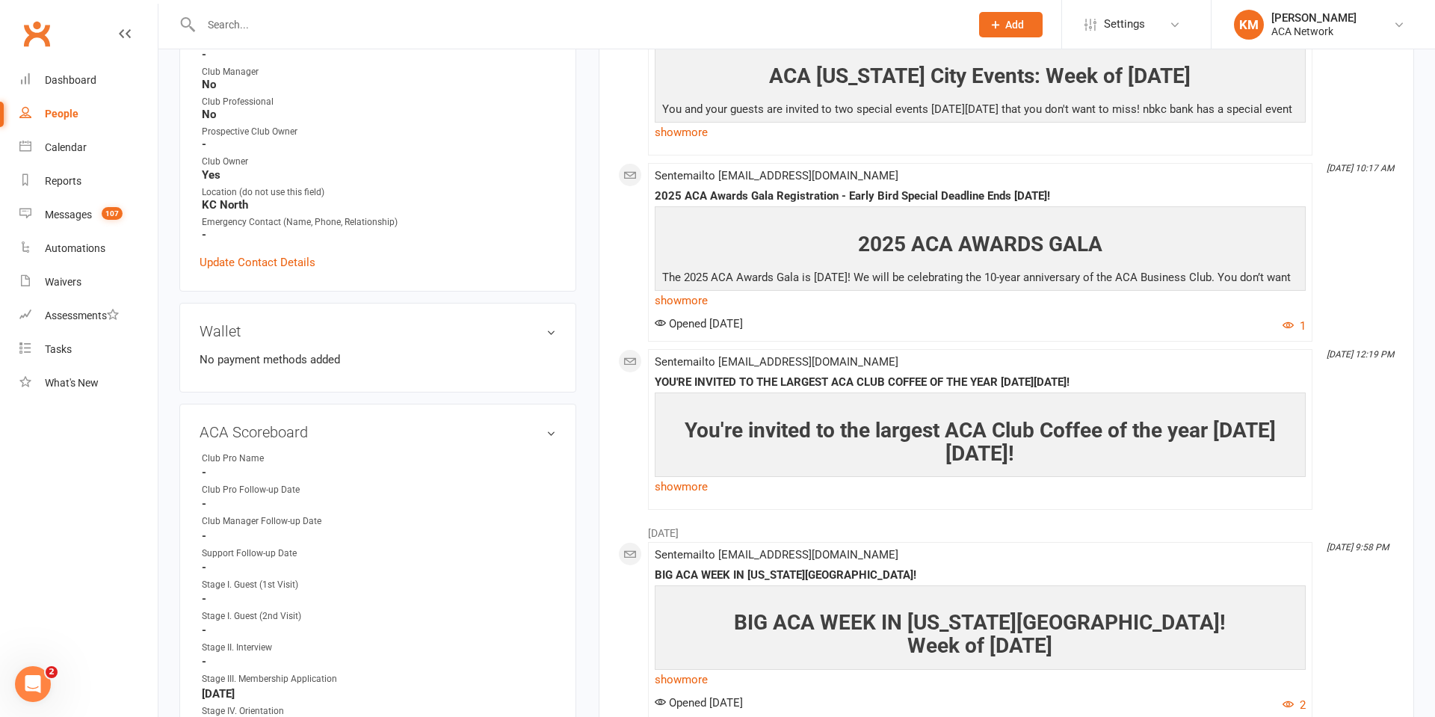
click at [229, 28] on input "text" at bounding box center [578, 24] width 763 height 21
type input "[PERSON_NAME]"
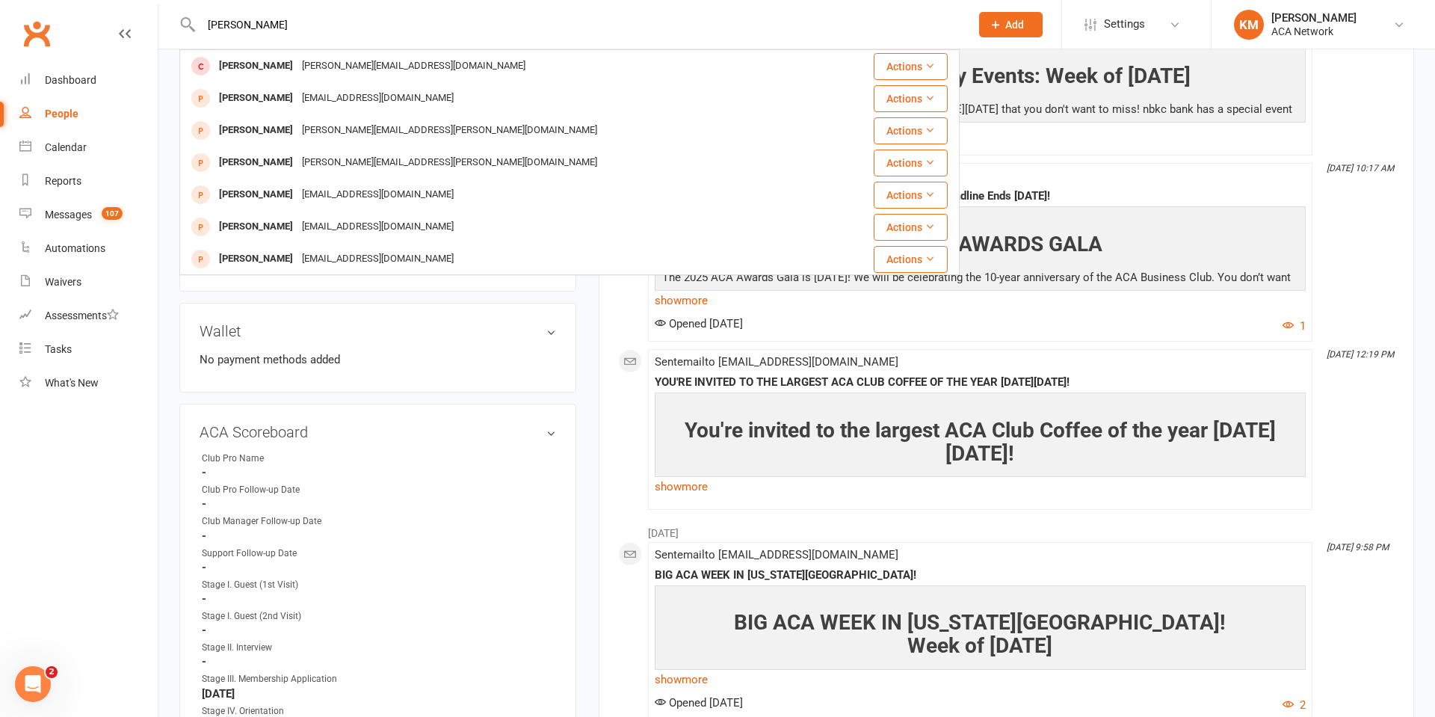
type input "[PERSON_NAME]"
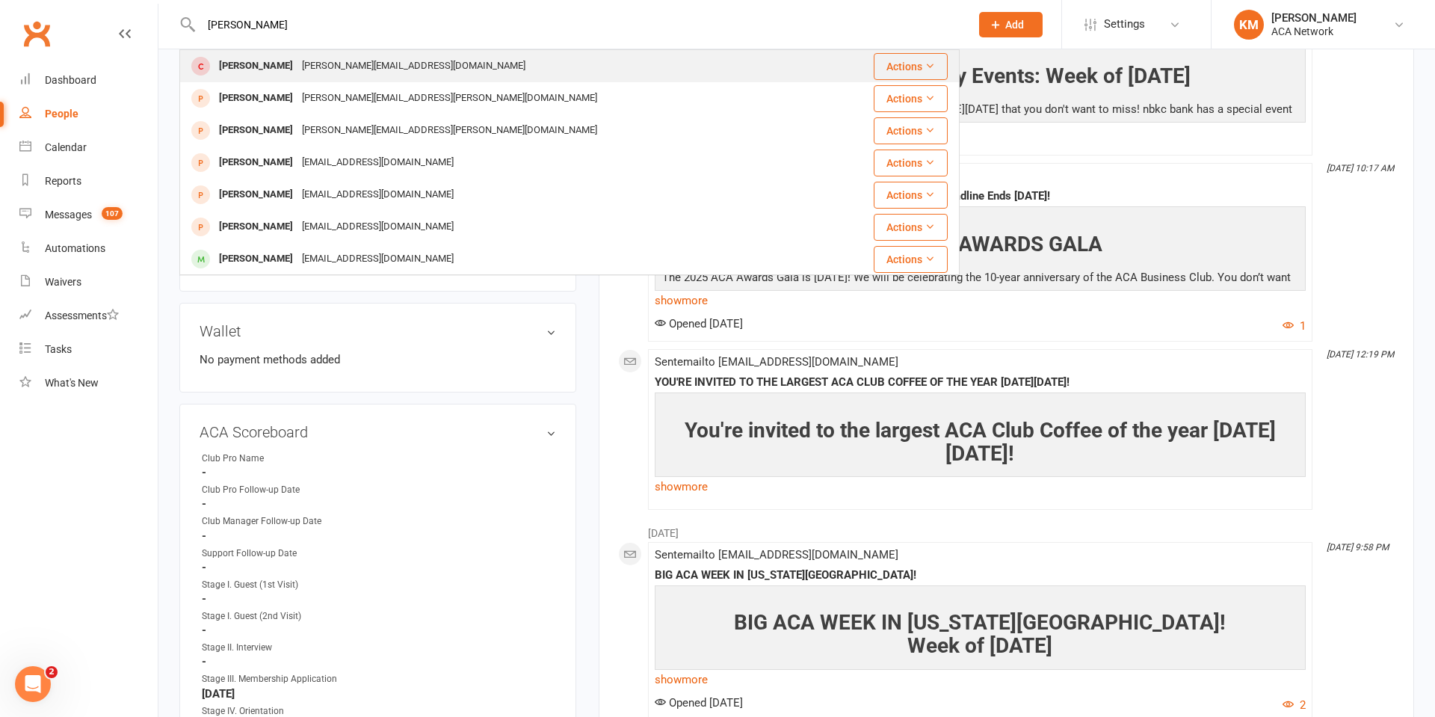
click at [241, 65] on div "[PERSON_NAME]" at bounding box center [255, 66] width 83 height 22
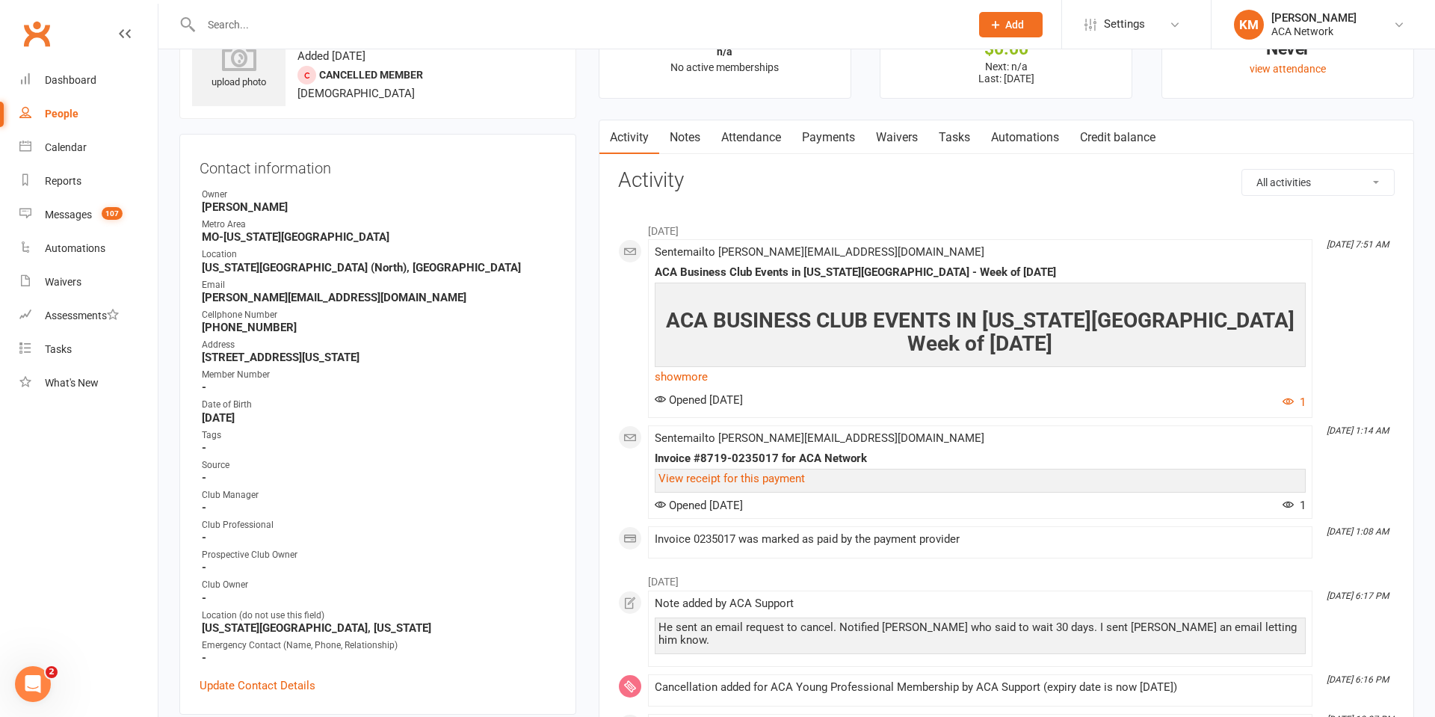
scroll to position [73, 0]
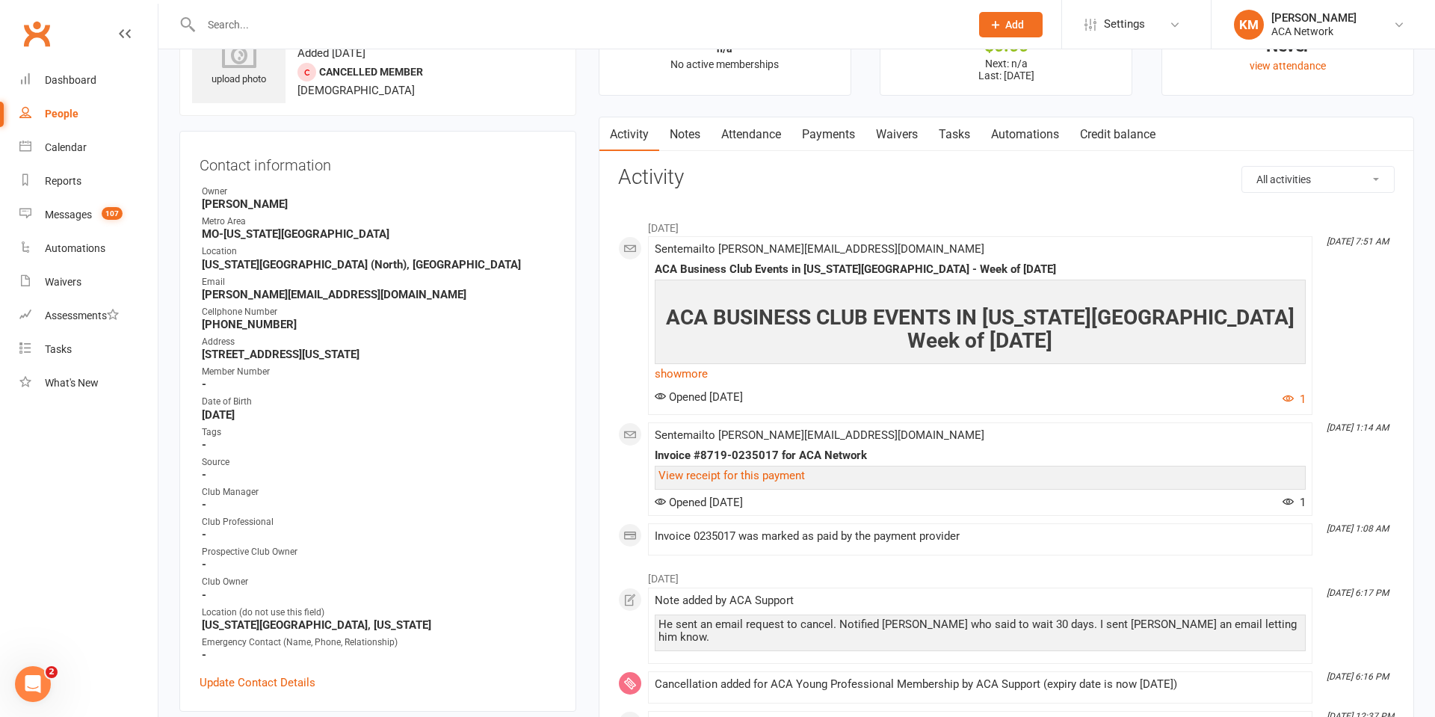
click at [244, 22] on input "text" at bounding box center [578, 24] width 763 height 21
type input "gene"
type input "[PERSON_NAME]"
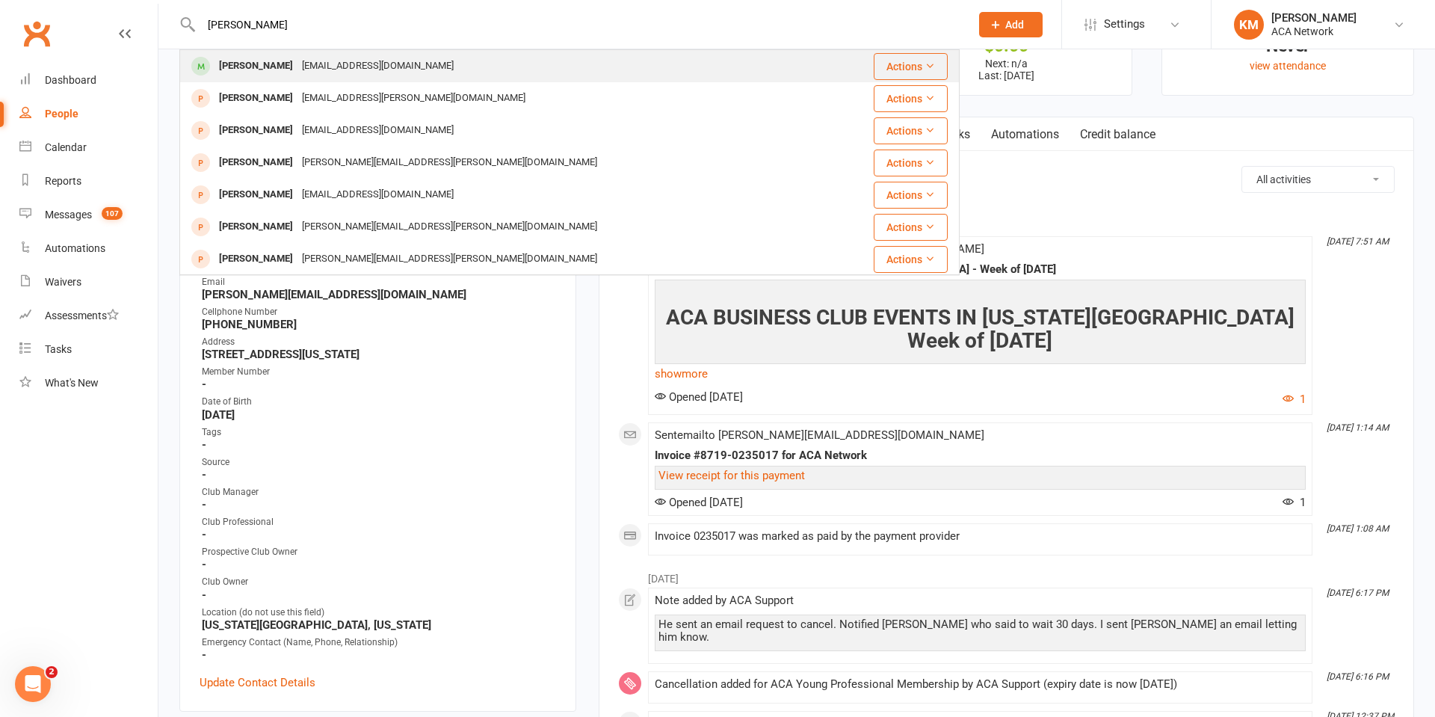
click at [248, 64] on div "[PERSON_NAME]" at bounding box center [255, 66] width 83 height 22
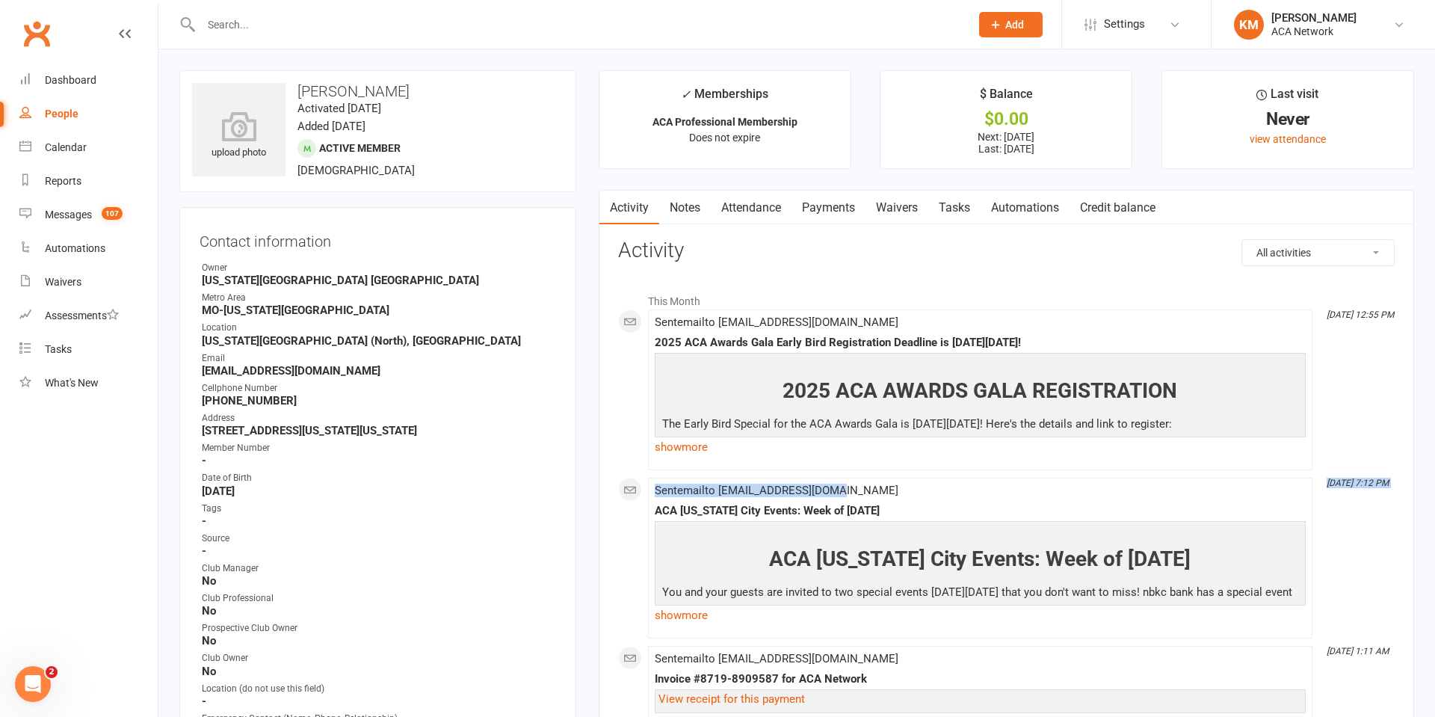
drag, startPoint x: 941, startPoint y: 437, endPoint x: 1202, endPoint y: 498, distance: 267.9
click at [1139, 485] on div "This Month [DATE] 12:55 PM Sent email to [EMAIL_ADDRESS][DOMAIN_NAME] 2025 ACA …" at bounding box center [1006, 693] width 776 height 816
